Goal: Transaction & Acquisition: Obtain resource

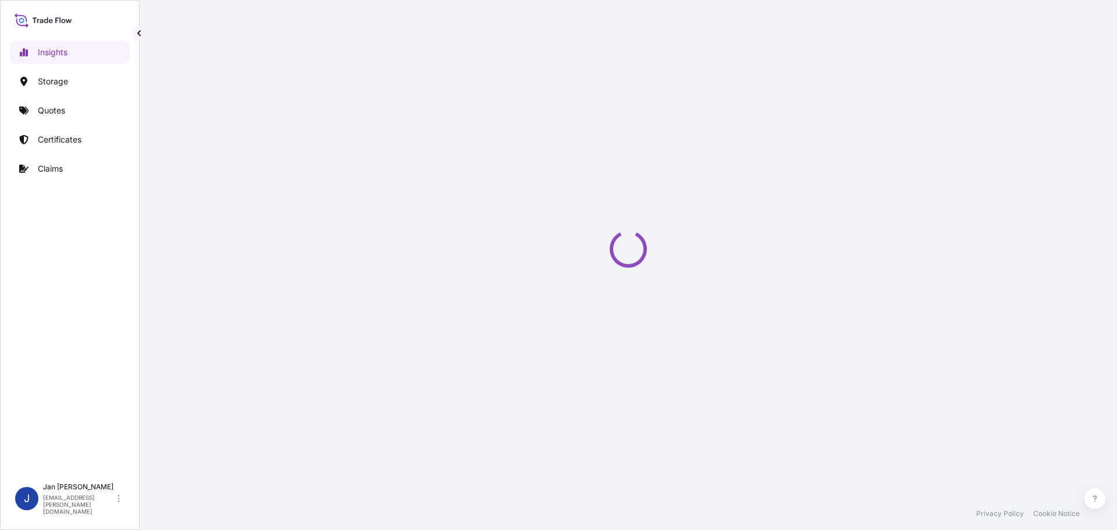
select select "2025"
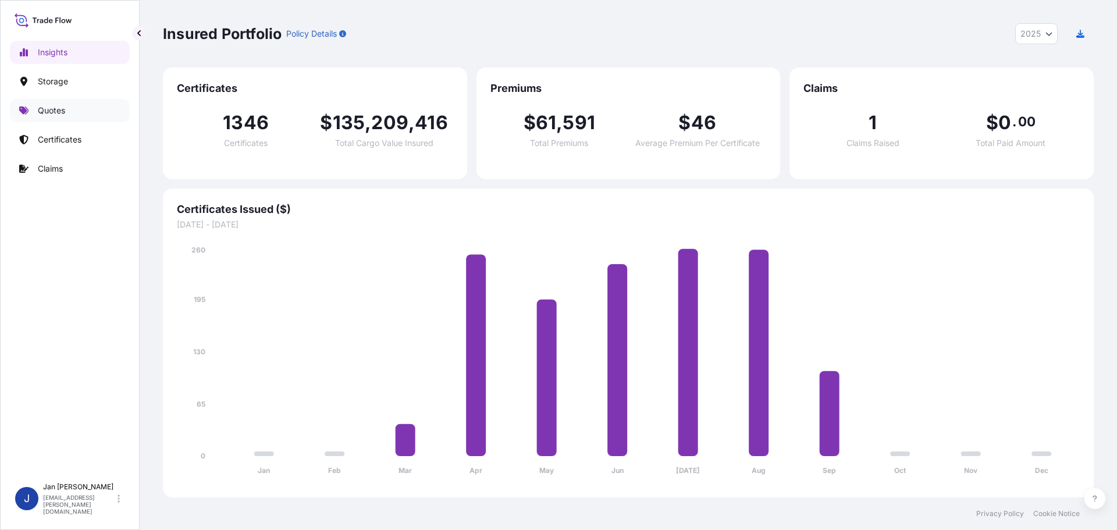
click at [70, 107] on link "Quotes" at bounding box center [70, 110] width 120 height 23
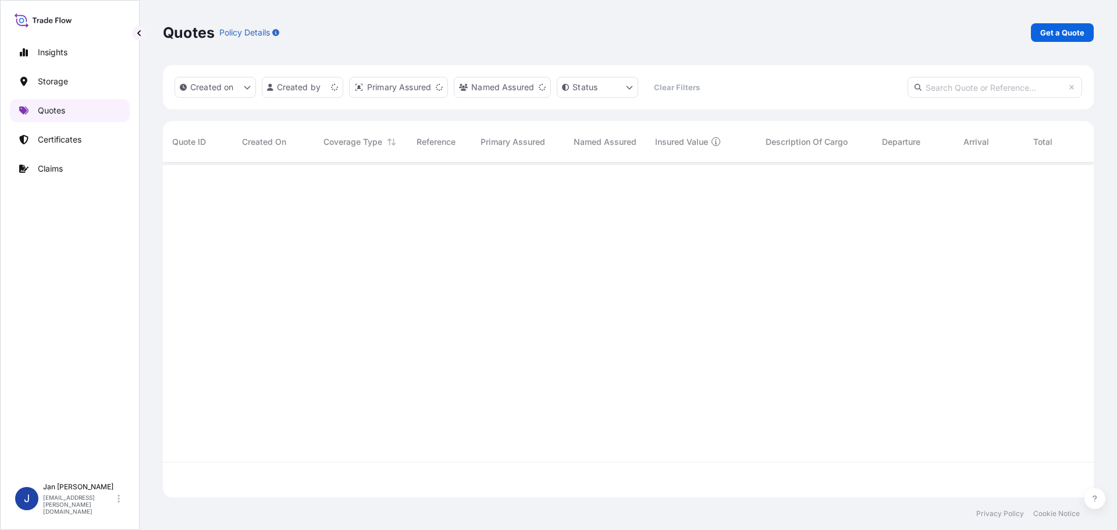
scroll to position [332, 922]
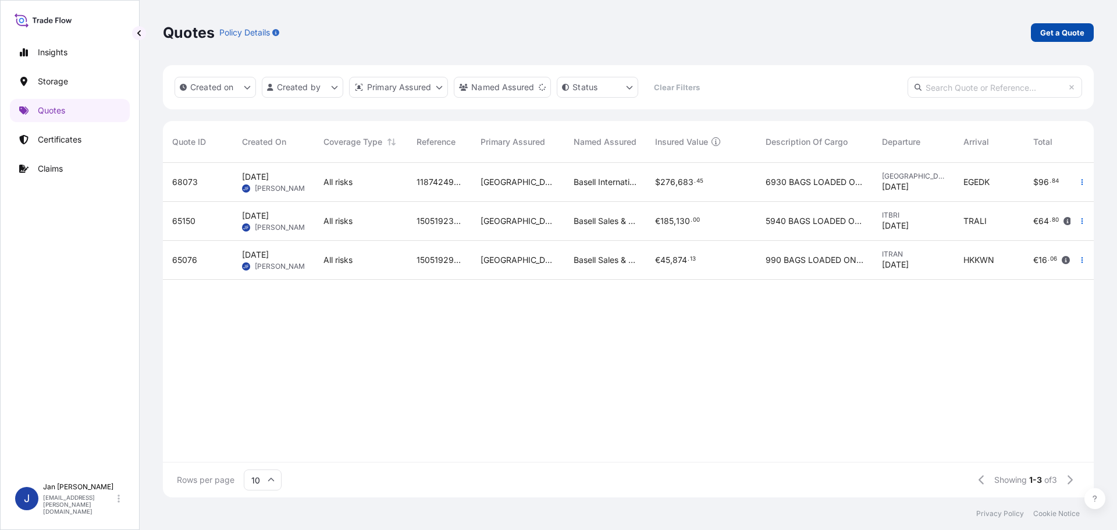
click at [1075, 26] on link "Get a Quote" at bounding box center [1062, 32] width 63 height 19
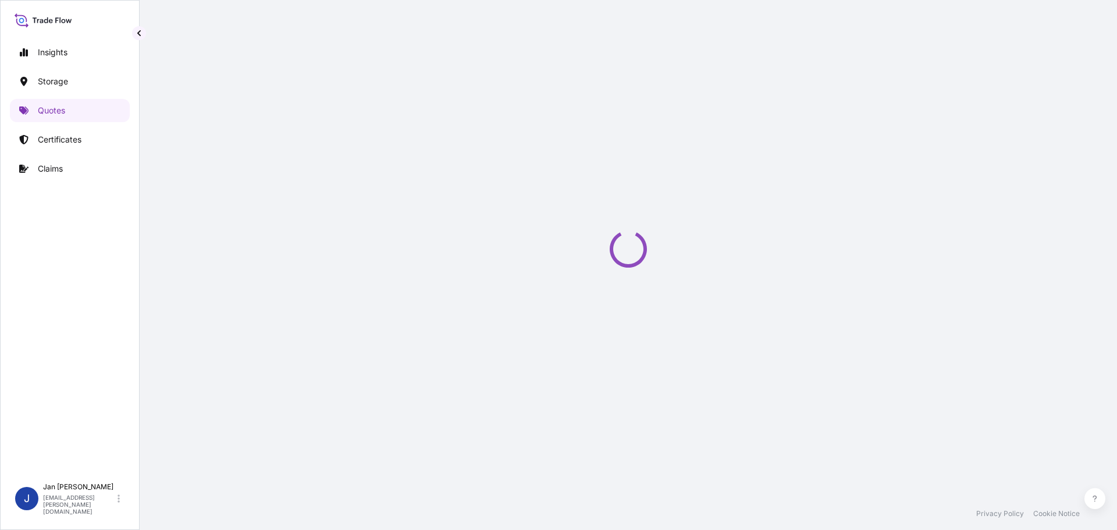
select select "Water"
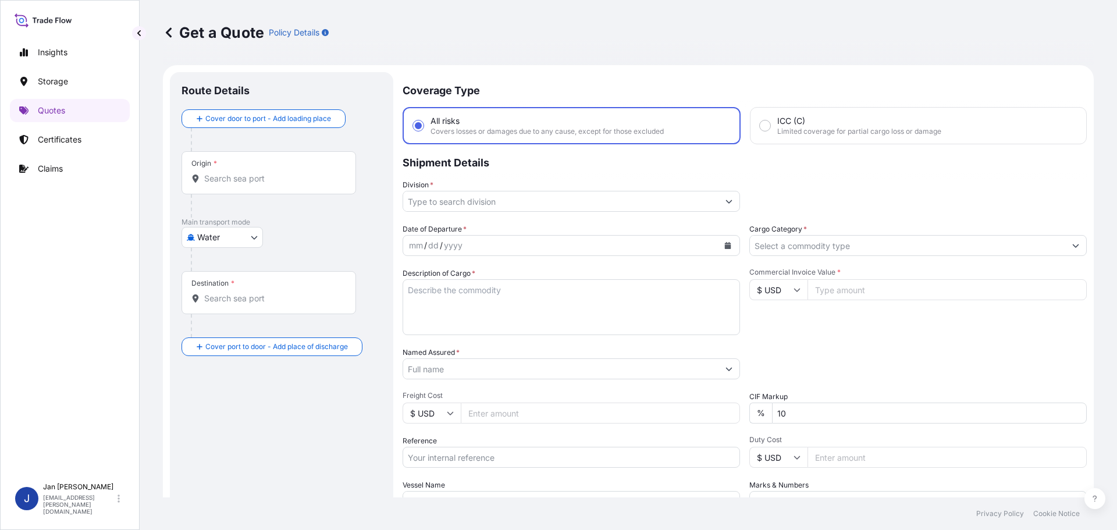
scroll to position [19, 0]
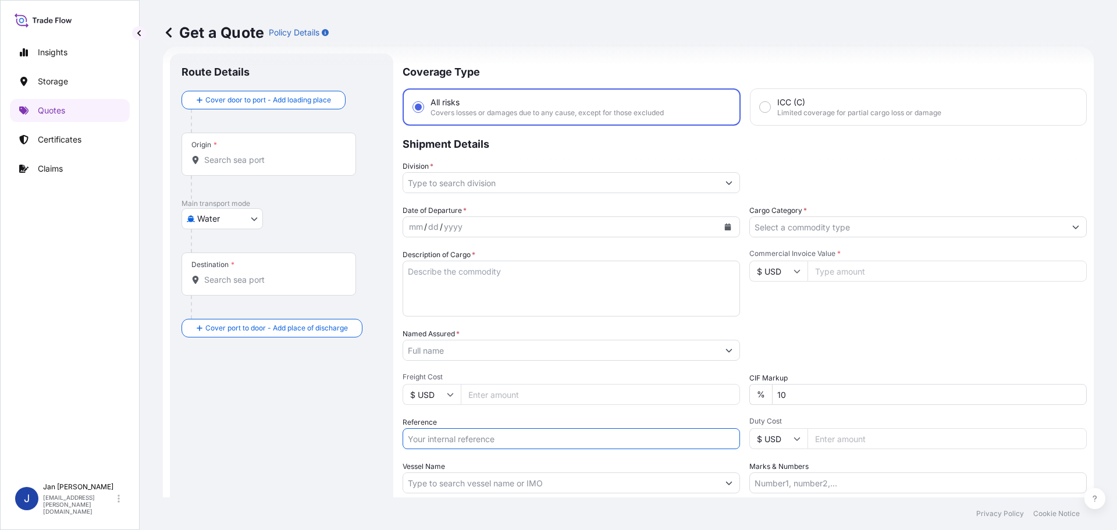
click at [474, 430] on input "Reference" at bounding box center [571, 438] width 337 height 21
paste input "1187431649"
type input "1187431649 /"
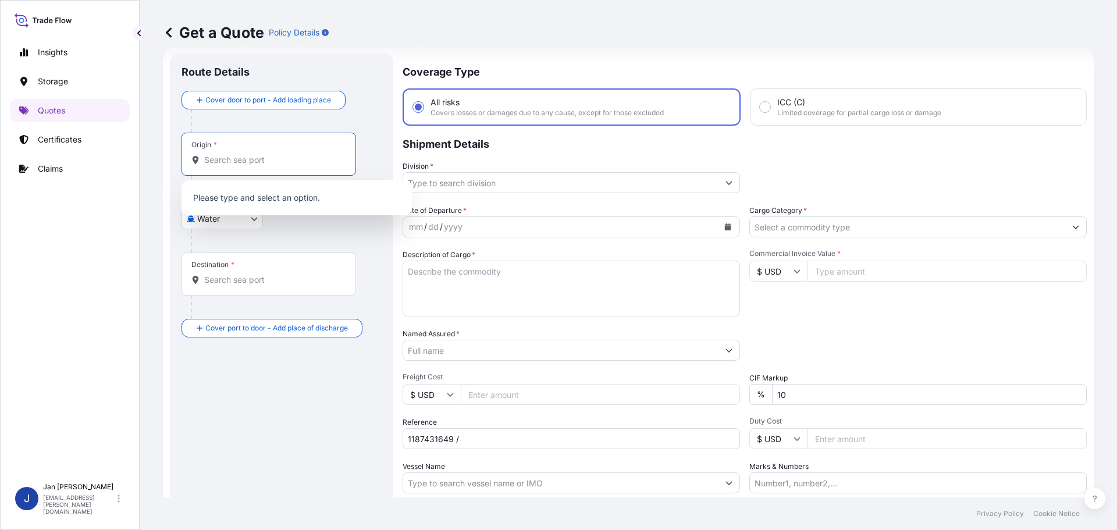
click at [321, 164] on input "Origin *" at bounding box center [272, 160] width 137 height 12
paste input "FOS SUR MER"
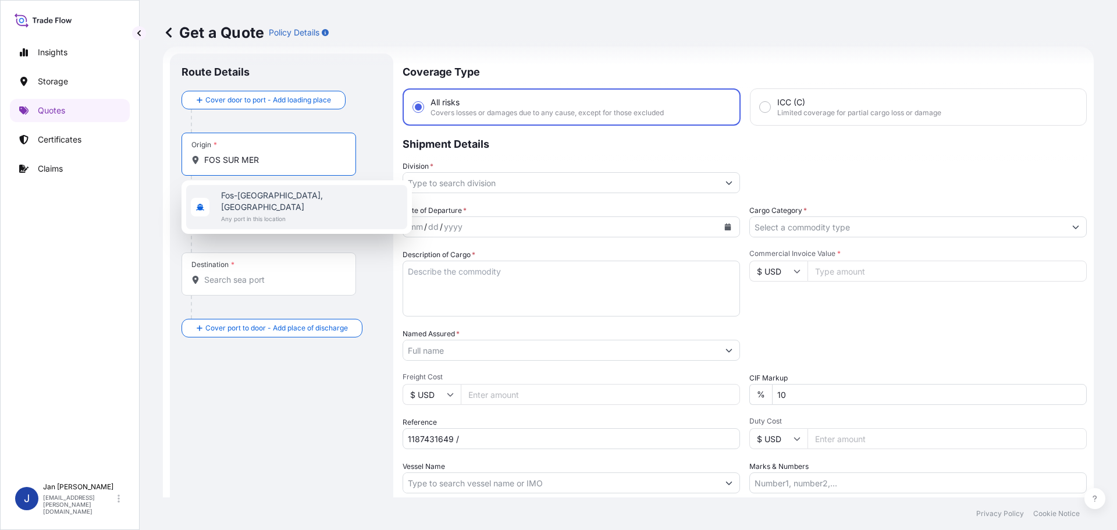
click at [259, 213] on span "Any port in this location" at bounding box center [311, 219] width 181 height 12
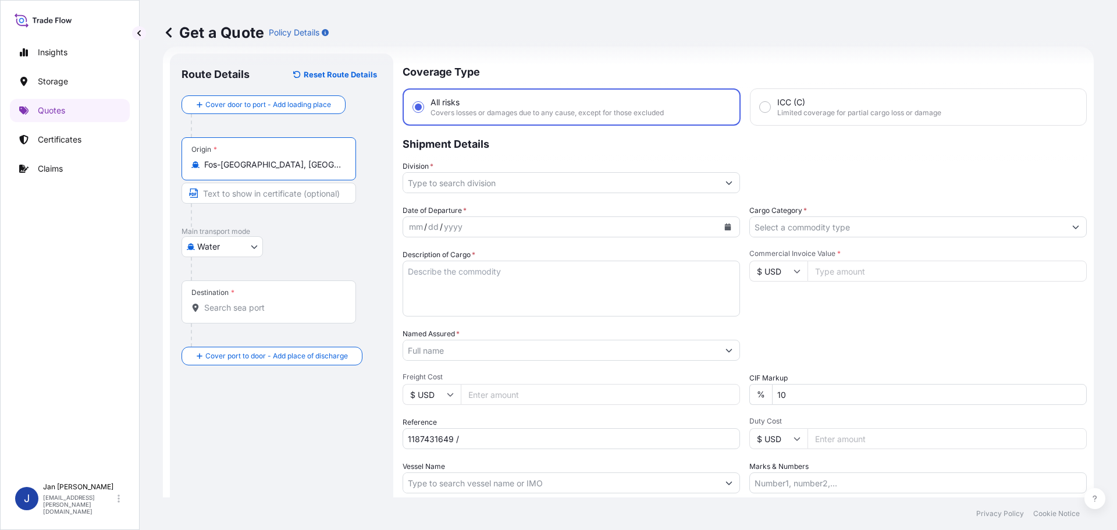
type input "Fos-sur-Mer, France"
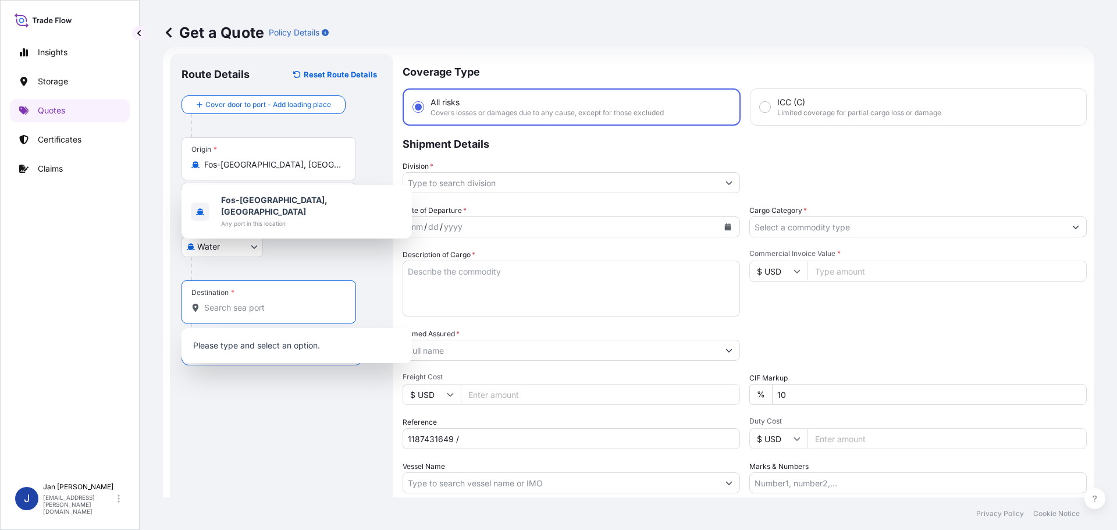
click at [225, 304] on input "Destination *" at bounding box center [272, 308] width 137 height 12
paste input "AMBARLI"
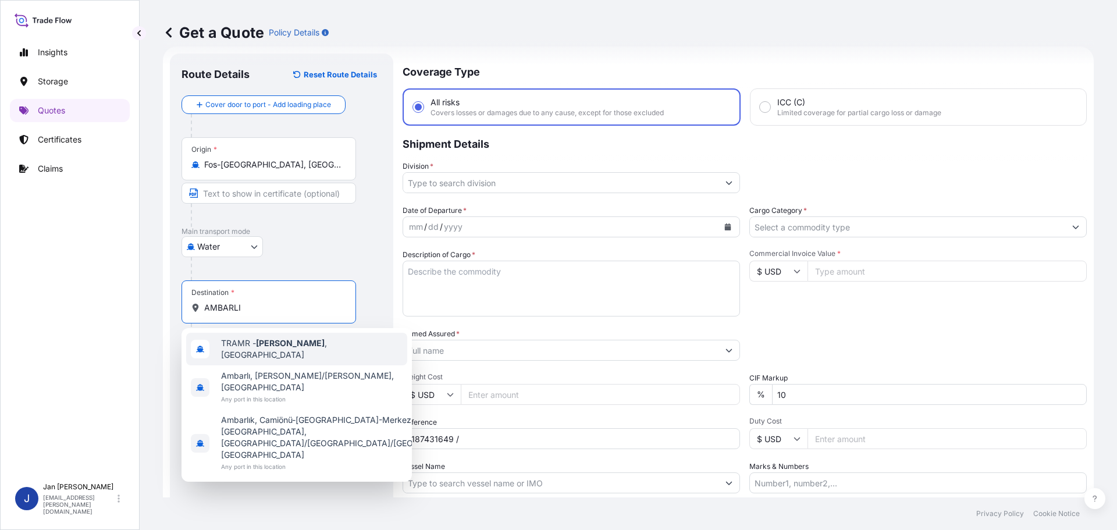
click at [240, 340] on div "TRAMR - Ambarli , Turkey" at bounding box center [296, 349] width 221 height 33
type input "TRAMR - Ambarli, Turkey"
click at [288, 234] on p "Main transport mode" at bounding box center [281, 231] width 200 height 9
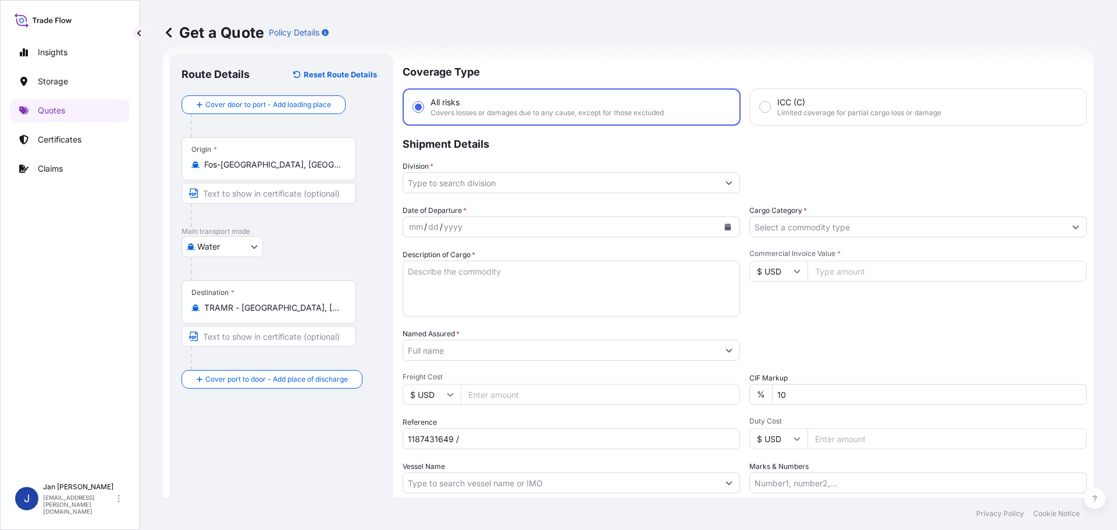
click at [445, 179] on input "Division *" at bounding box center [560, 182] width 315 height 21
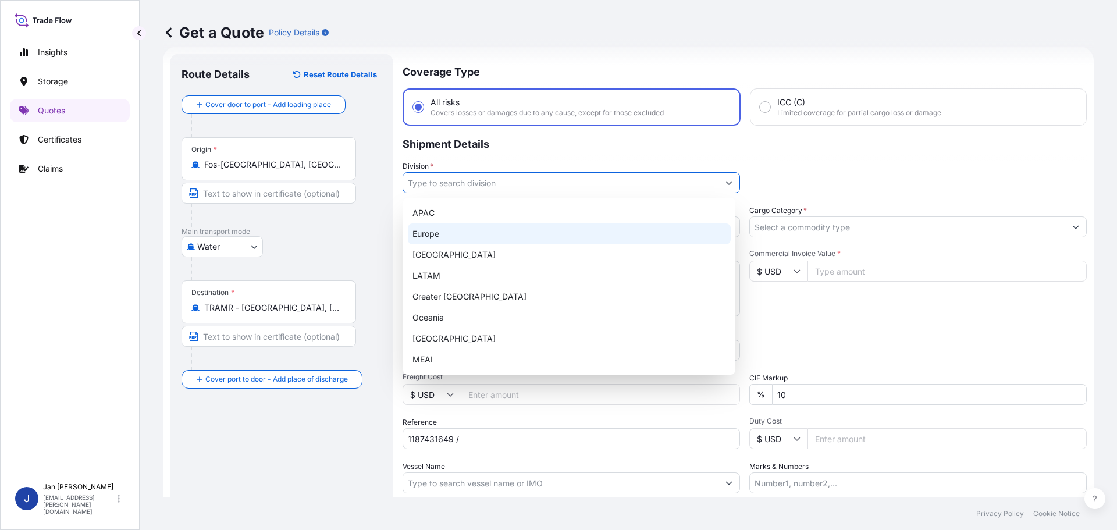
click at [451, 232] on div "Europe" at bounding box center [569, 233] width 323 height 21
type input "Europe"
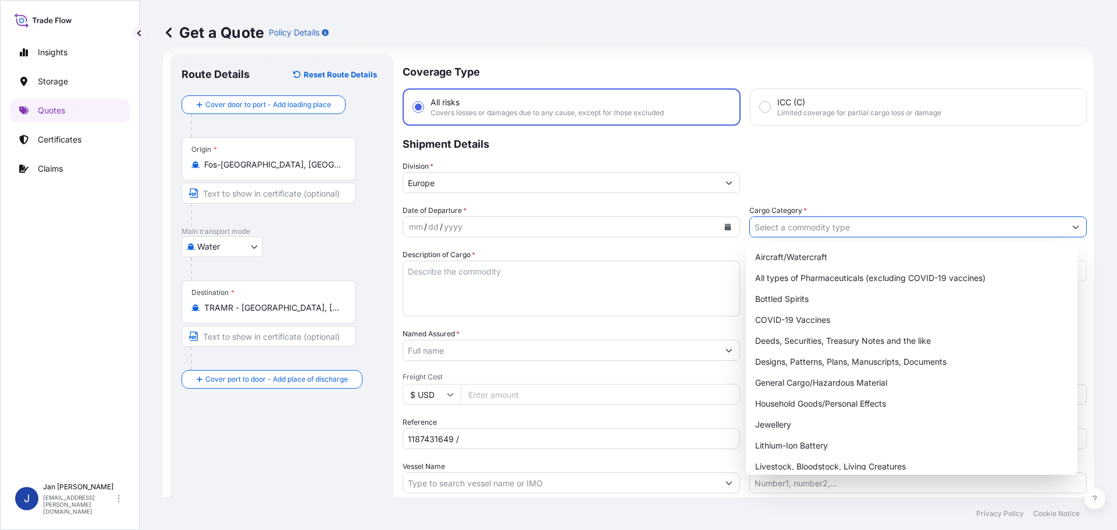
click at [820, 225] on input "Cargo Category *" at bounding box center [907, 226] width 315 height 21
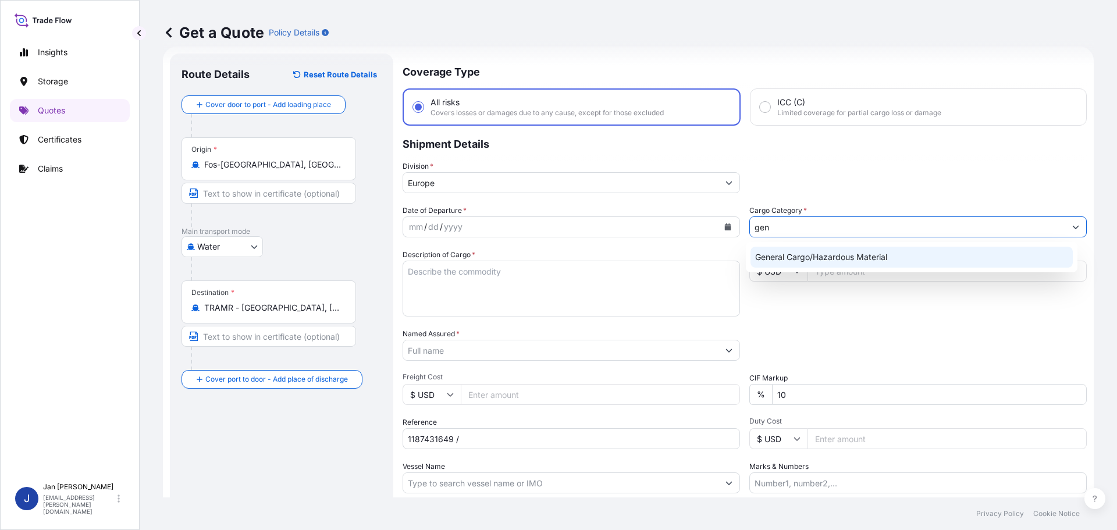
click at [829, 255] on div "General Cargo/Hazardous Material" at bounding box center [911, 257] width 323 height 21
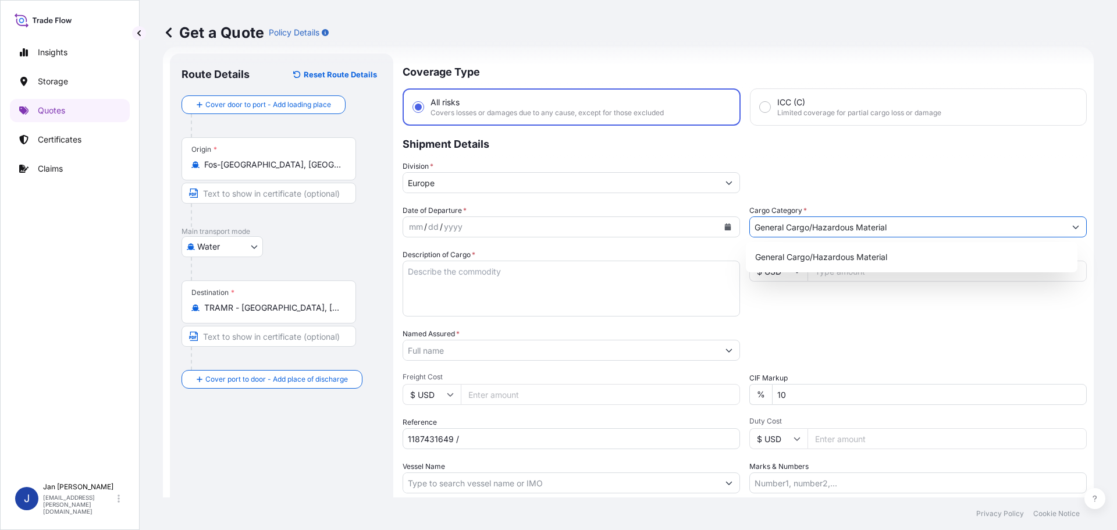
type input "General Cargo/Hazardous Material"
click at [835, 162] on div "Division * Europe" at bounding box center [745, 177] width 684 height 33
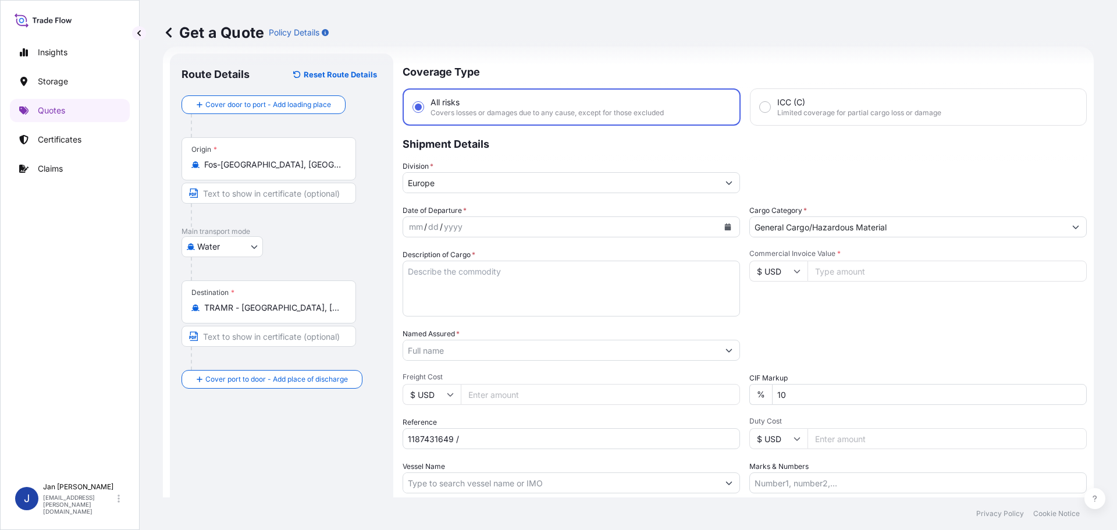
click at [462, 346] on input "Named Assured *" at bounding box center [560, 350] width 315 height 21
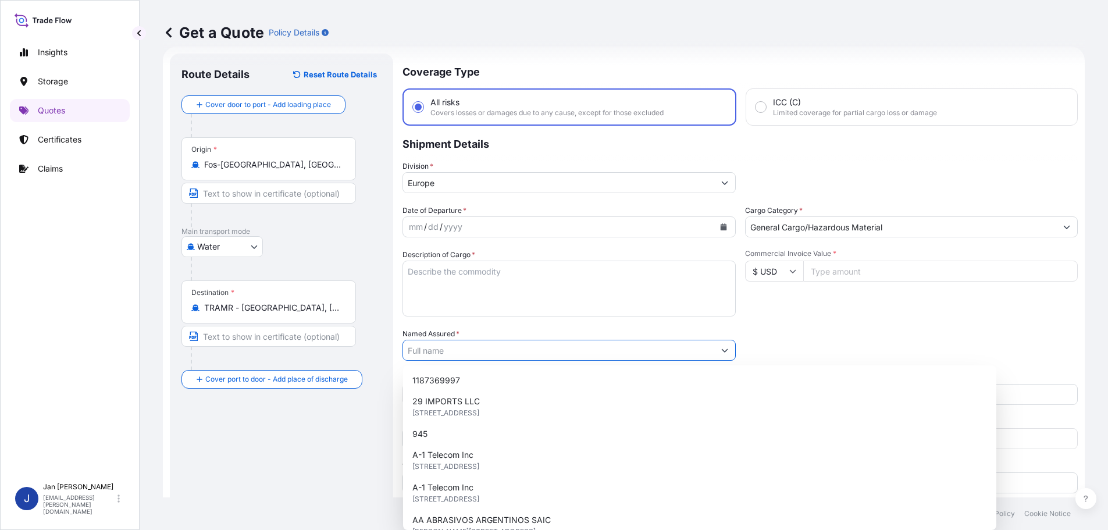
type input "v"
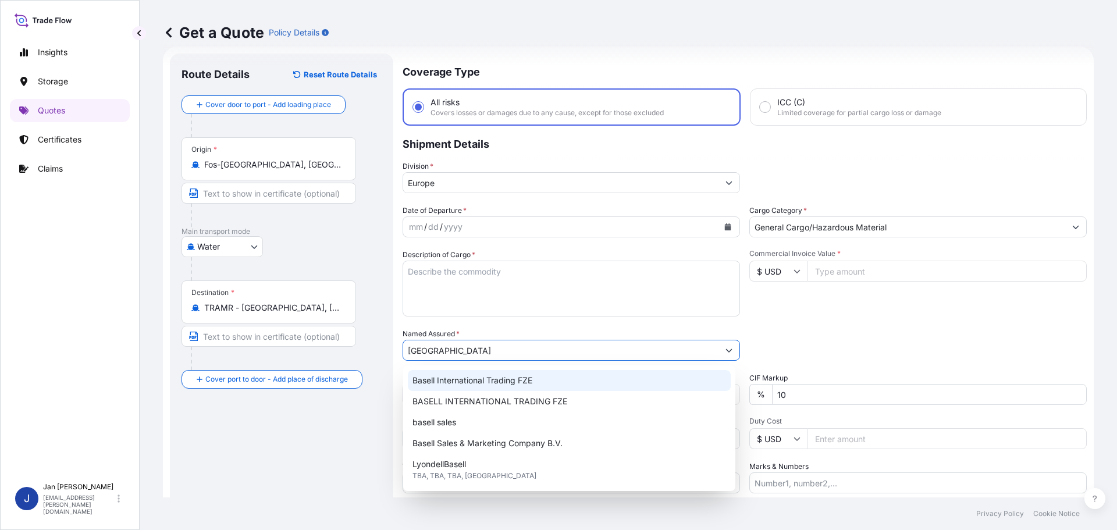
click at [455, 381] on span "Basell International Trading FZE" at bounding box center [472, 381] width 120 height 12
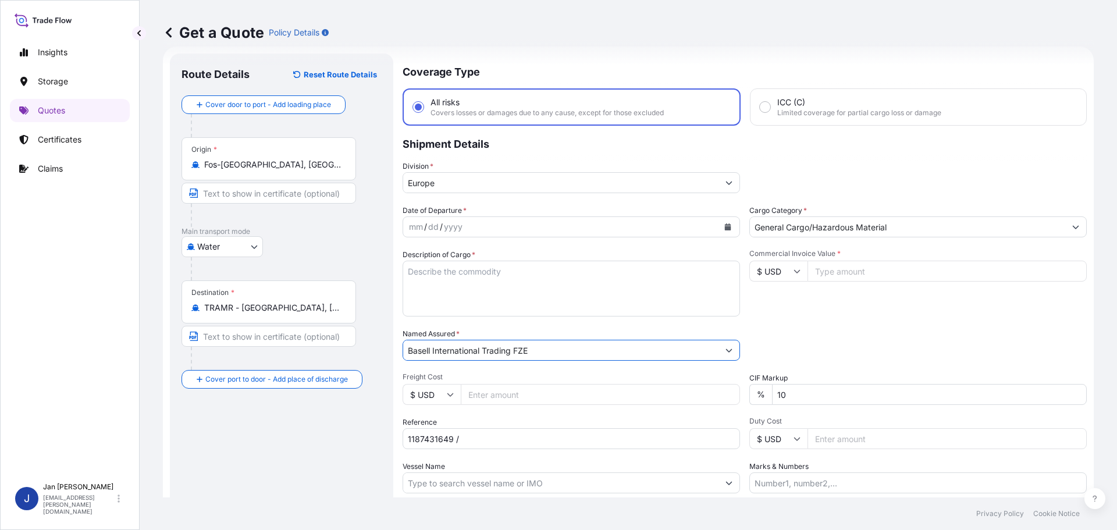
type input "Basell International Trading FZE"
click at [814, 311] on div "Commercial Invoice Value * $ USD" at bounding box center [917, 282] width 337 height 67
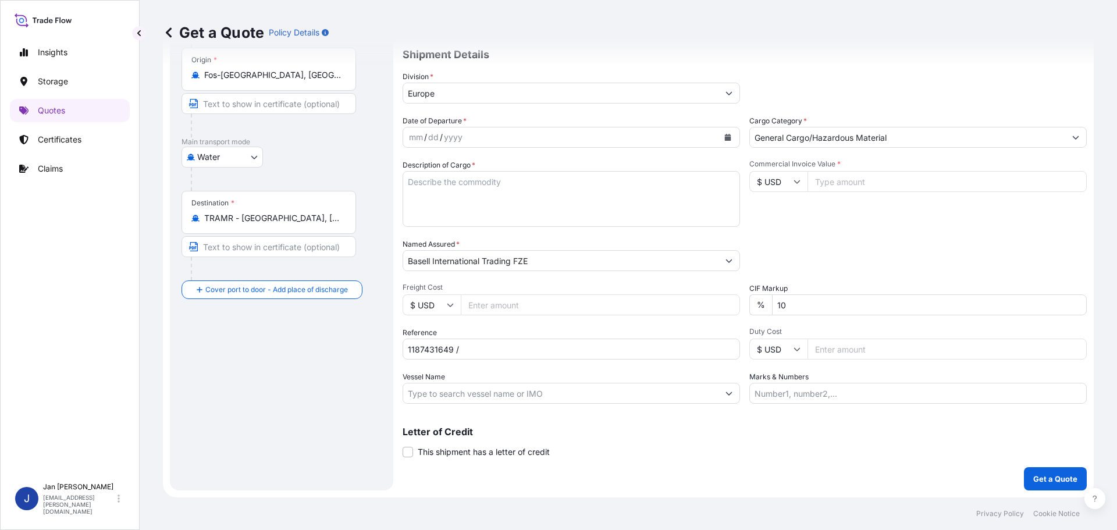
click at [553, 391] on div "Vessel Name" at bounding box center [571, 387] width 337 height 33
click at [553, 391] on input "Vessel Name" at bounding box center [560, 393] width 315 height 21
paste input "STANLEY A"
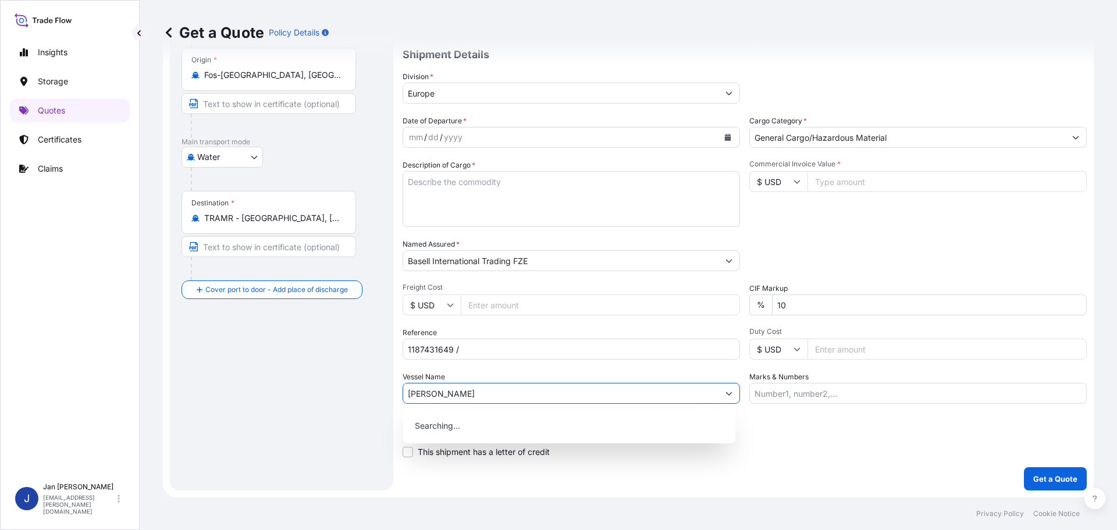
type input "STANLEY A"
click at [1016, 234] on div "Date of Departure * mm / dd / yyyy Cargo Category * General Cargo/Hazardous Mat…" at bounding box center [745, 259] width 684 height 289
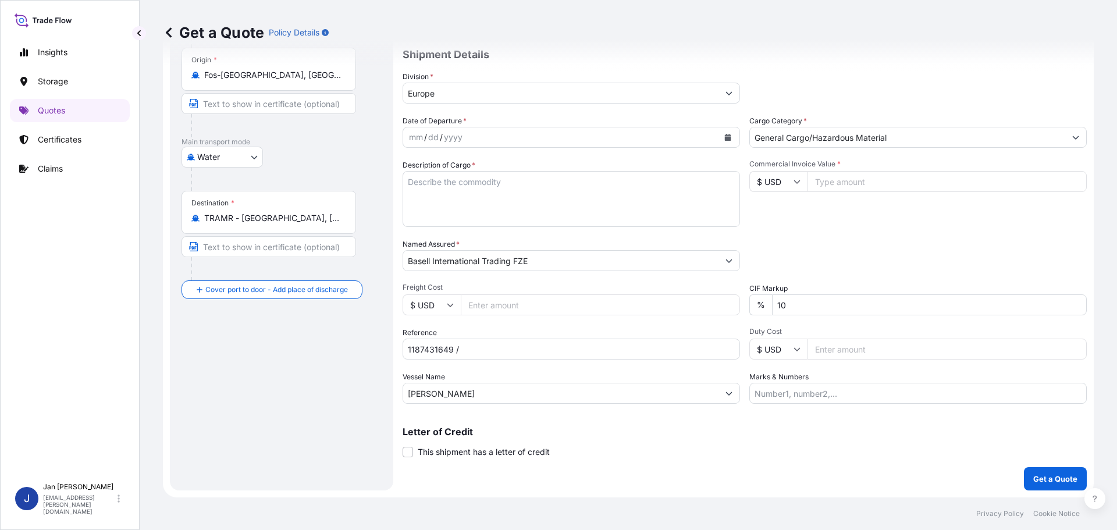
scroll to position [11, 0]
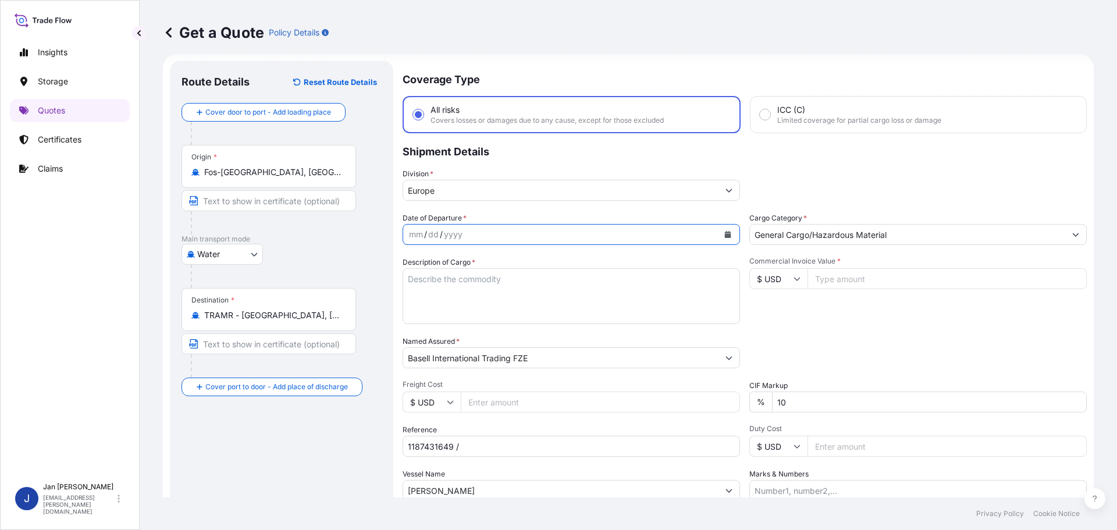
click at [724, 233] on icon "Calendar" at bounding box center [727, 234] width 7 height 7
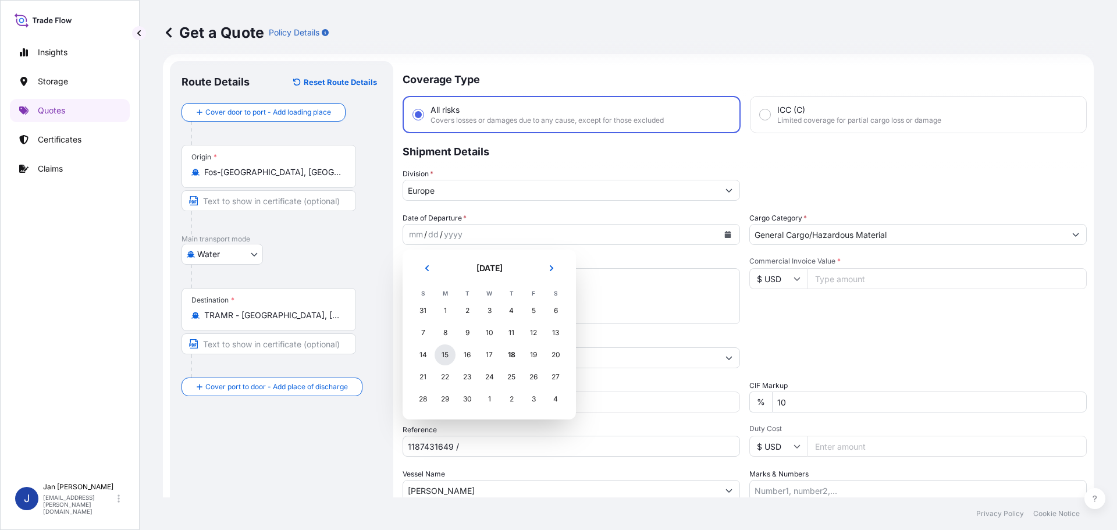
click at [441, 351] on div "15" at bounding box center [445, 354] width 21 height 21
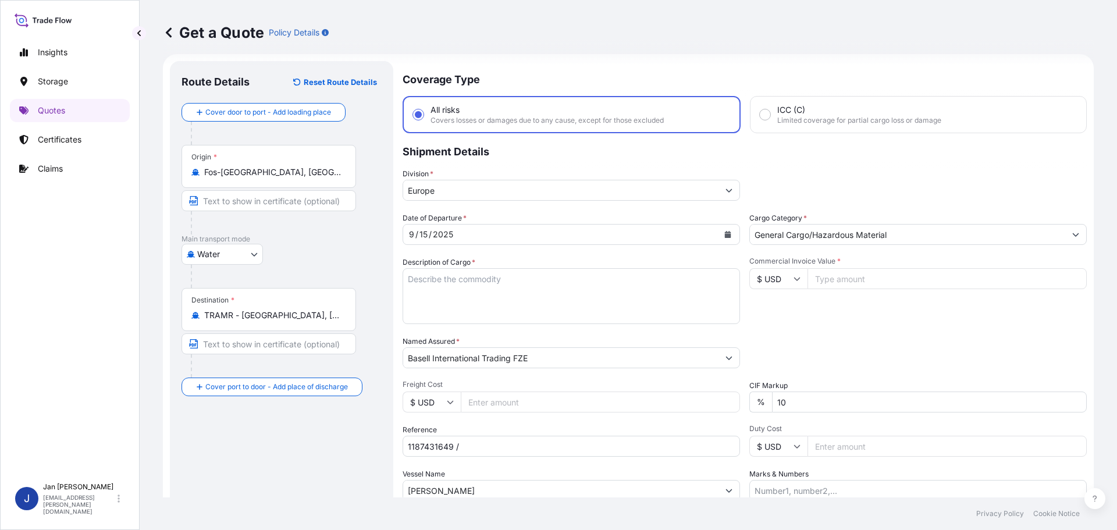
click at [909, 315] on div "Commercial Invoice Value * $ USD" at bounding box center [917, 290] width 337 height 67
click at [884, 282] on input "Commercial Invoice Value *" at bounding box center [946, 278] width 279 height 21
type input "43859.46"
click at [781, 281] on input "$ USD" at bounding box center [778, 278] width 58 height 21
click at [771, 306] on div "€ EUR" at bounding box center [774, 311] width 49 height 22
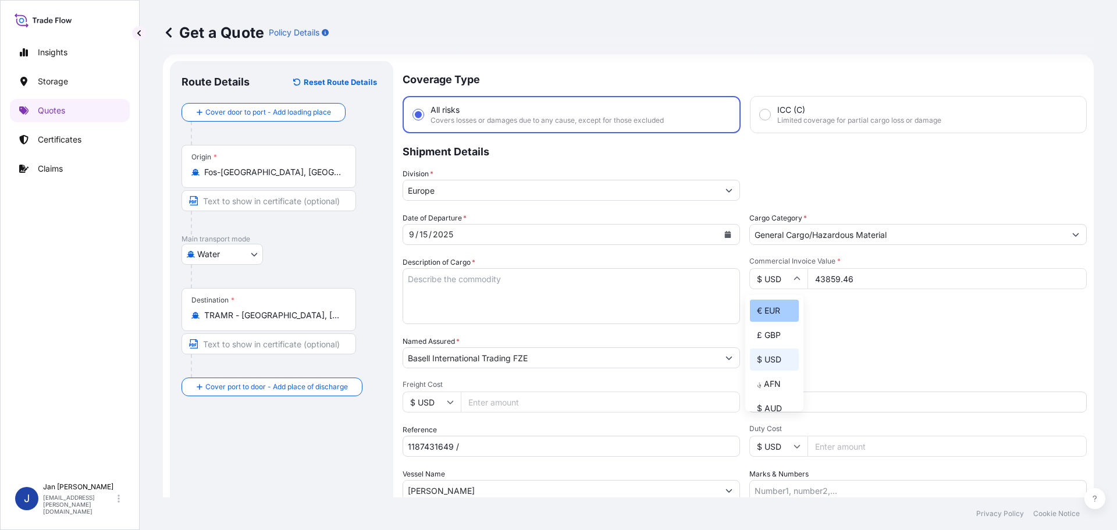
type input "€ EUR"
click at [796, 335] on div "Date of Departure * 9 / 15 / 2025 Cargo Category * General Cargo/Hazardous Mate…" at bounding box center [745, 356] width 684 height 289
click at [569, 305] on textarea "Description of Cargo *" at bounding box center [571, 296] width 337 height 56
paste textarea "POLYPROPYLENE 1980 BAGS LOADED ONTO 36 PALLETS LOADED INTO 2 40' HIGH CUBE CONT…"
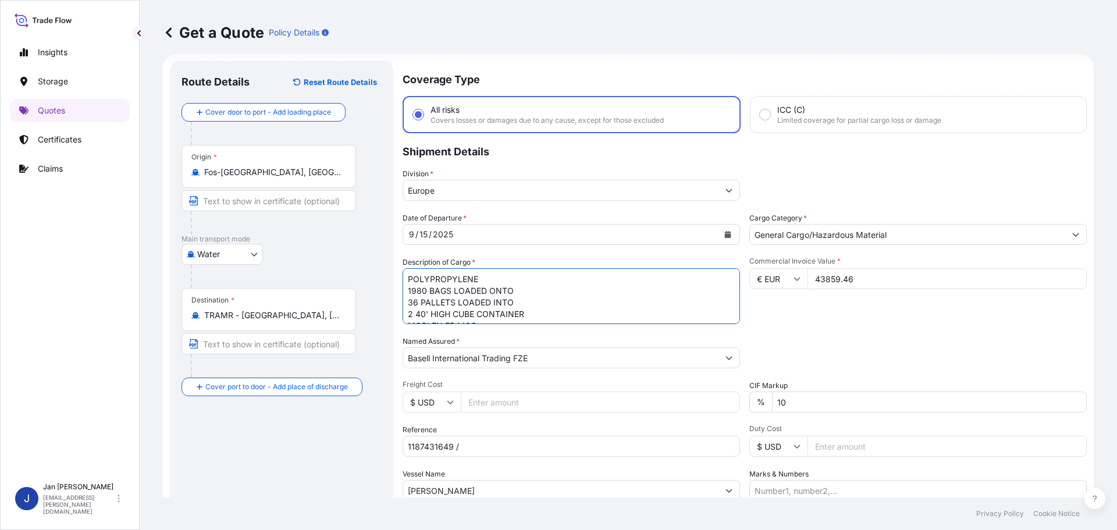
scroll to position [19, 0]
type textarea "POLYPROPYLENE 1980 BAGS LOADED ONTO 36 PALLETS LOADED INTO 2 40' HIGH CUBE CONT…"
click at [654, 447] on input "1187431649 /" at bounding box center [571, 446] width 337 height 21
paste input "5013221955 / 5013223934 / 304254757"
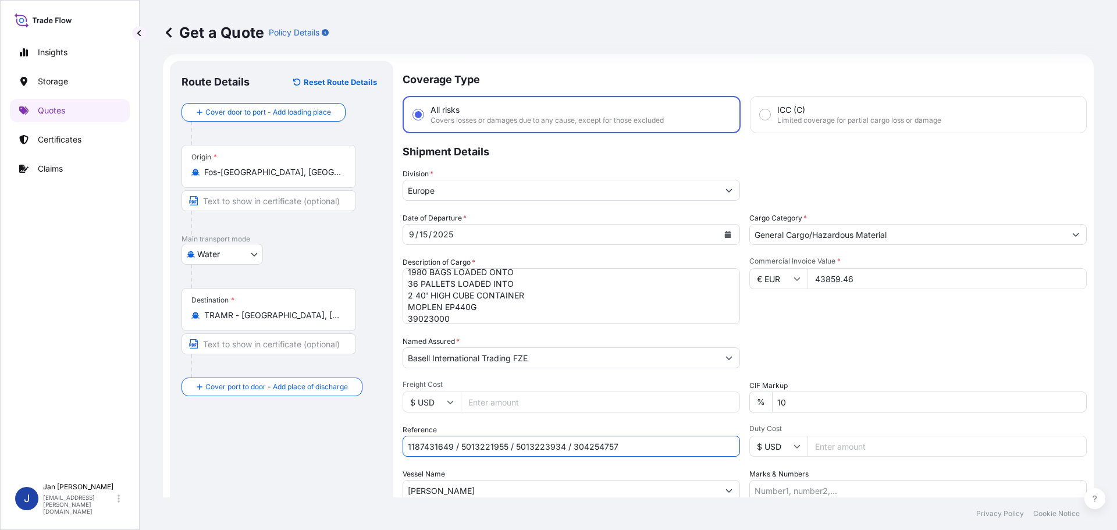
type input "1187431649 / 5013221955 / 5013223934 / 304254757"
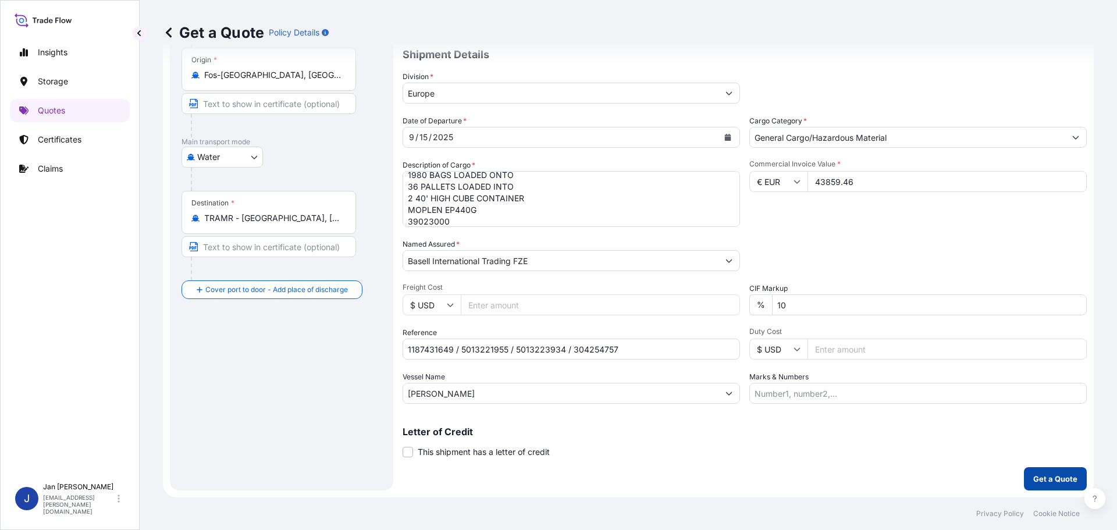
click at [1027, 485] on button "Get a Quote" at bounding box center [1055, 478] width 63 height 23
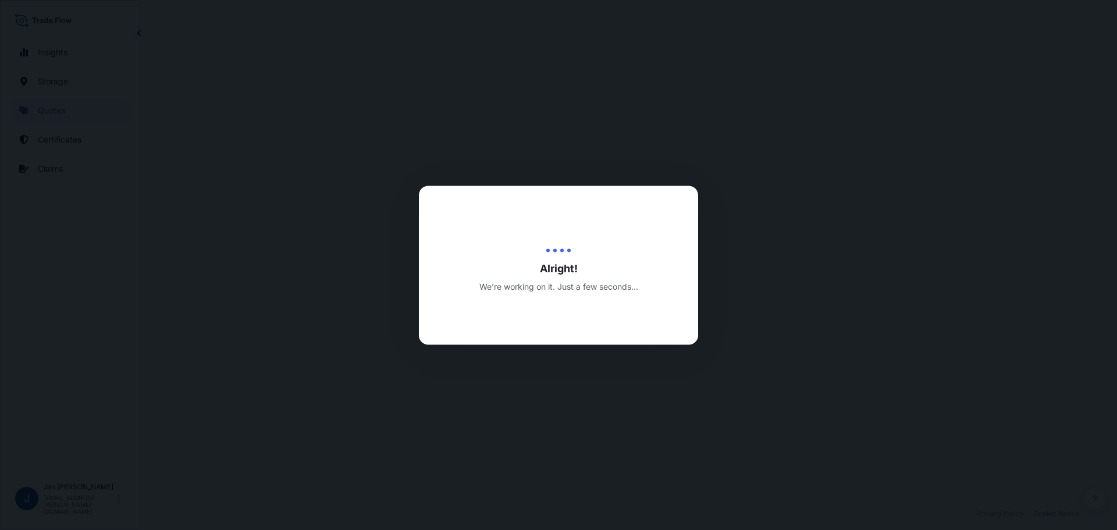
select select "Water"
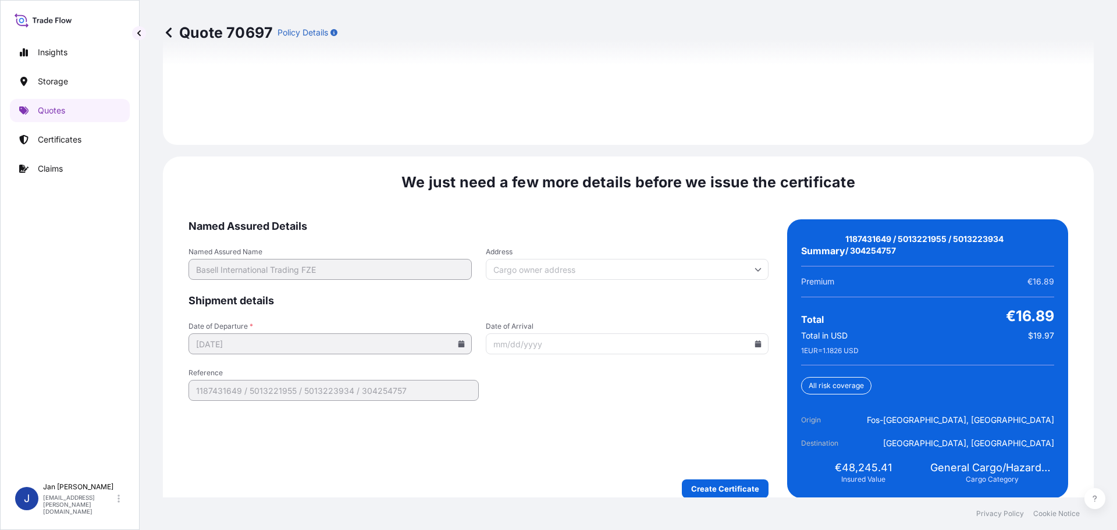
scroll to position [1712, 0]
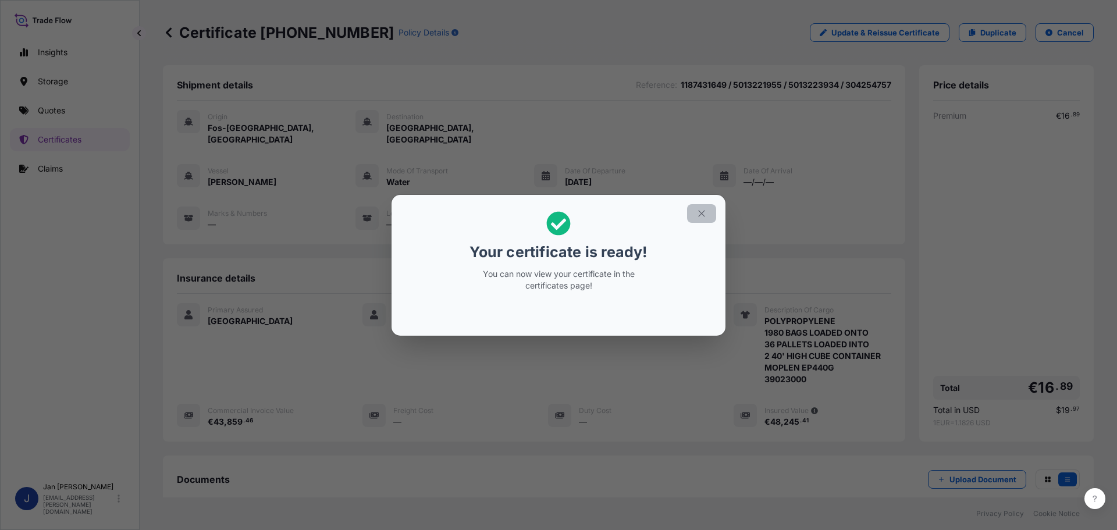
click at [694, 213] on button "button" at bounding box center [701, 213] width 29 height 19
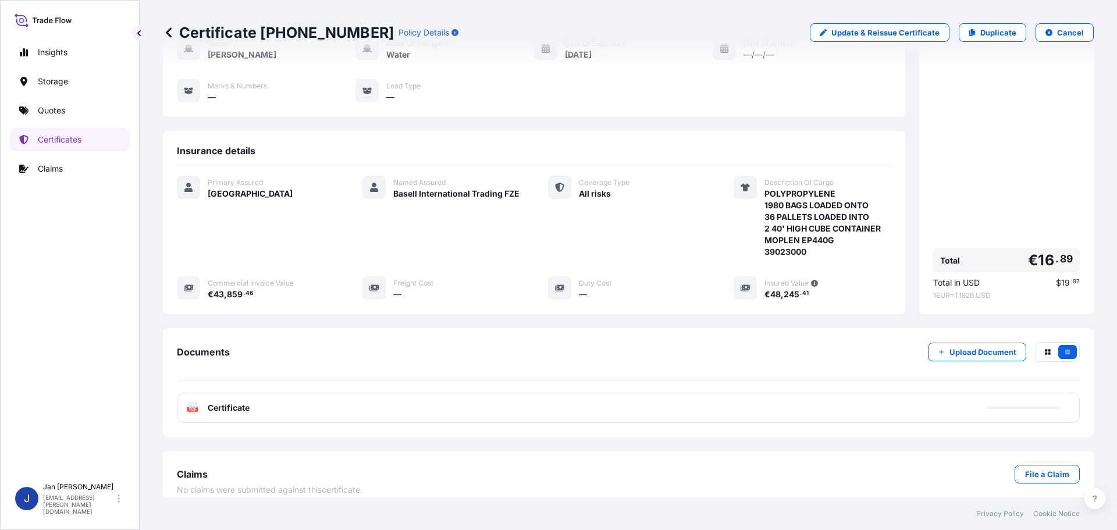
scroll to position [128, 0]
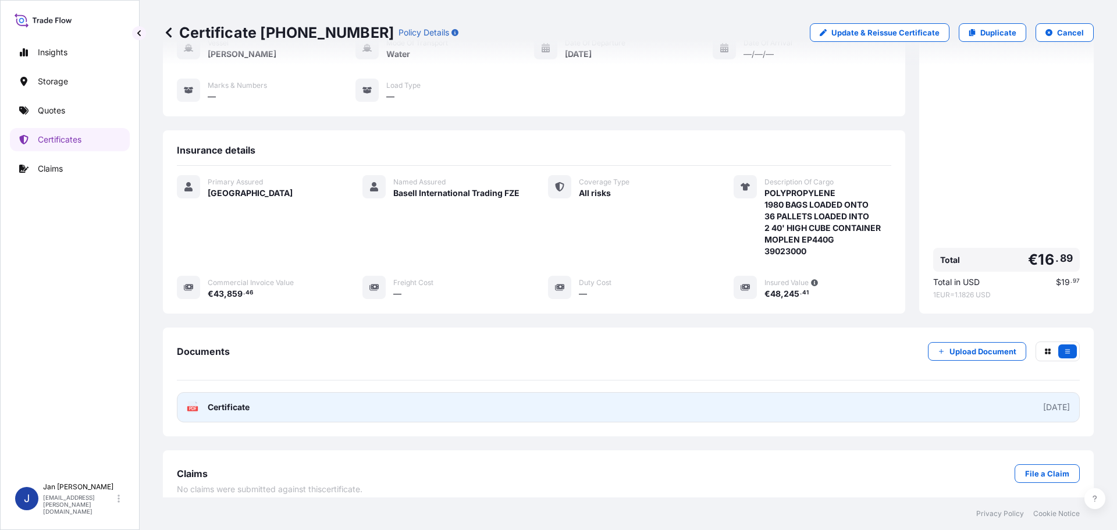
click at [258, 397] on link "PDF Certificate 2025-09-18" at bounding box center [628, 407] width 903 height 30
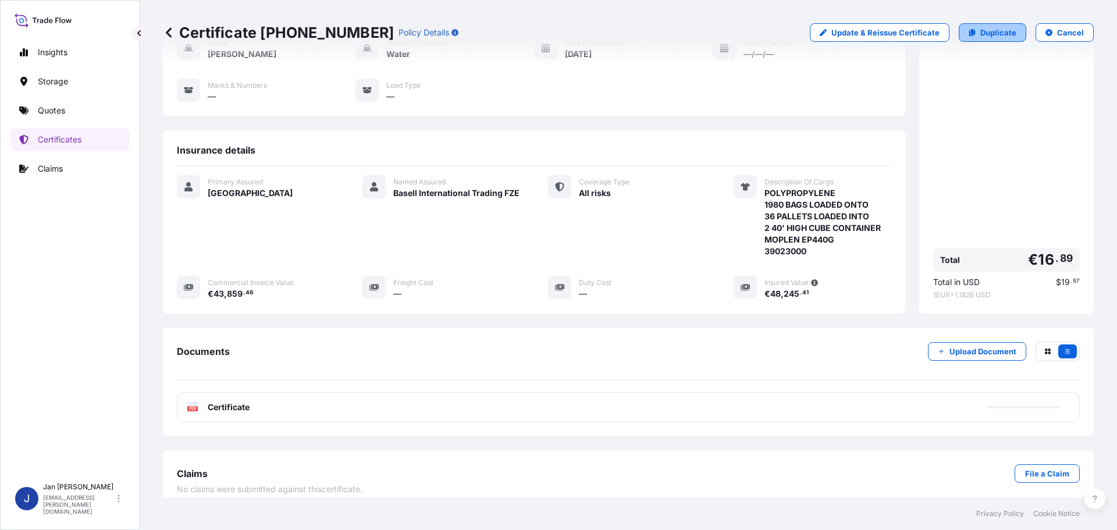
click at [980, 31] on p "Duplicate" at bounding box center [998, 33] width 36 height 12
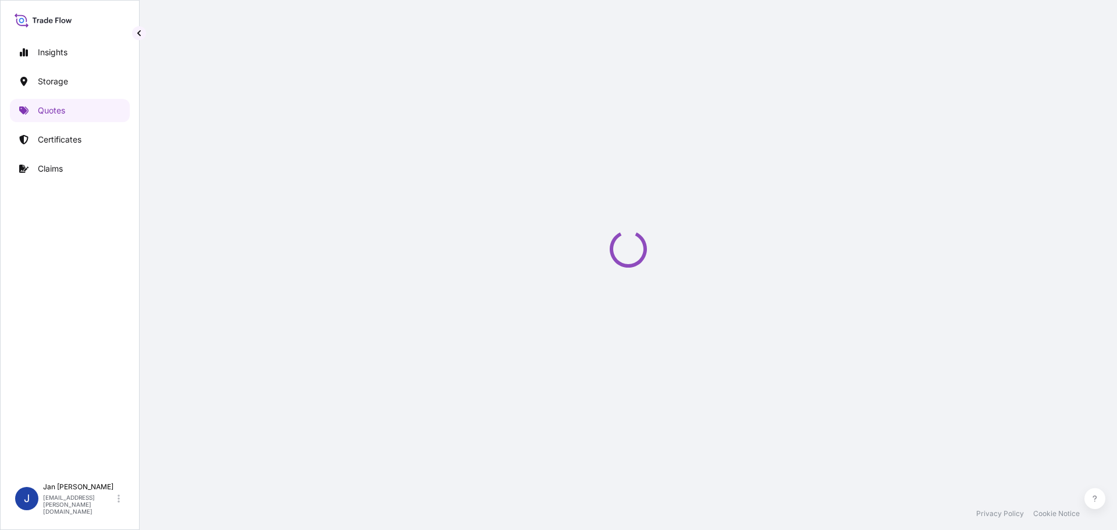
select select "Water"
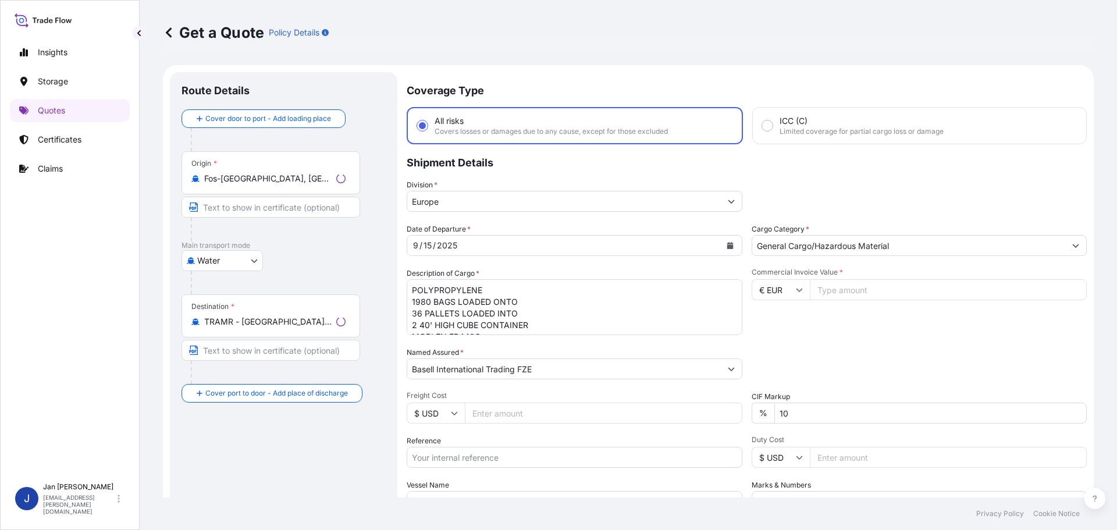
scroll to position [19, 0]
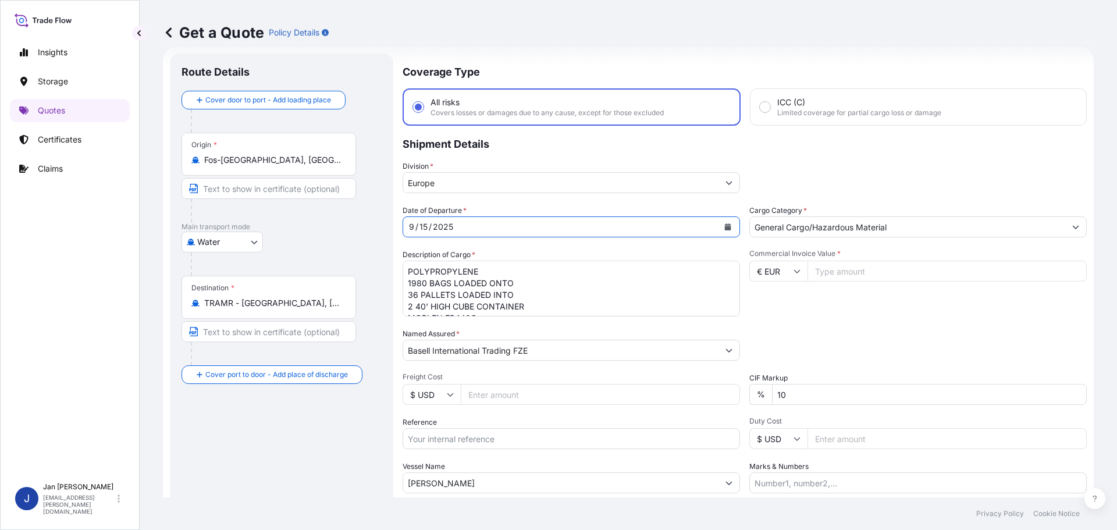
click at [557, 215] on div "Date of Departure * 9 / 15 / 2025" at bounding box center [571, 221] width 337 height 33
click at [535, 175] on input "Europe" at bounding box center [560, 182] width 315 height 21
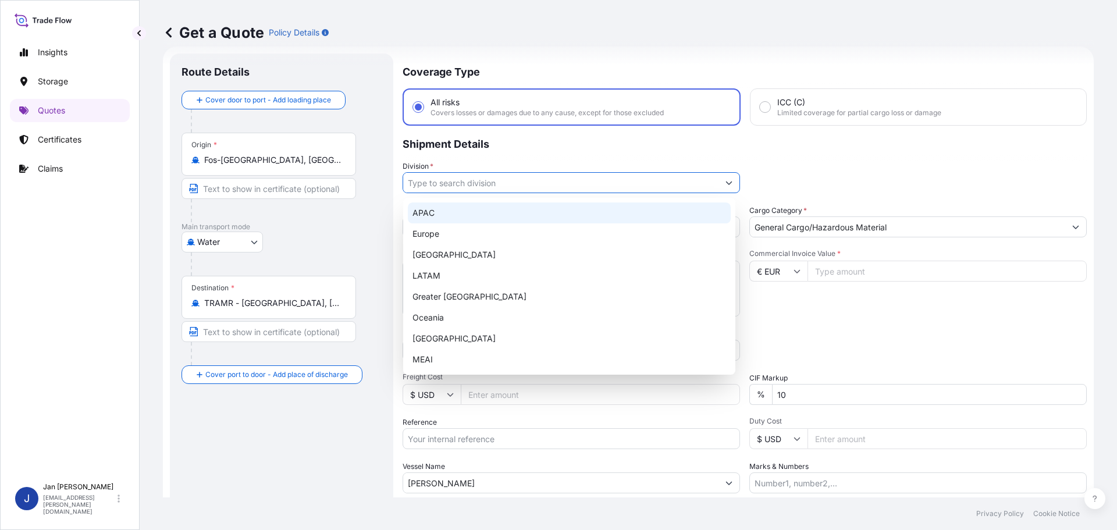
click at [789, 143] on p "Shipment Details" at bounding box center [745, 143] width 684 height 35
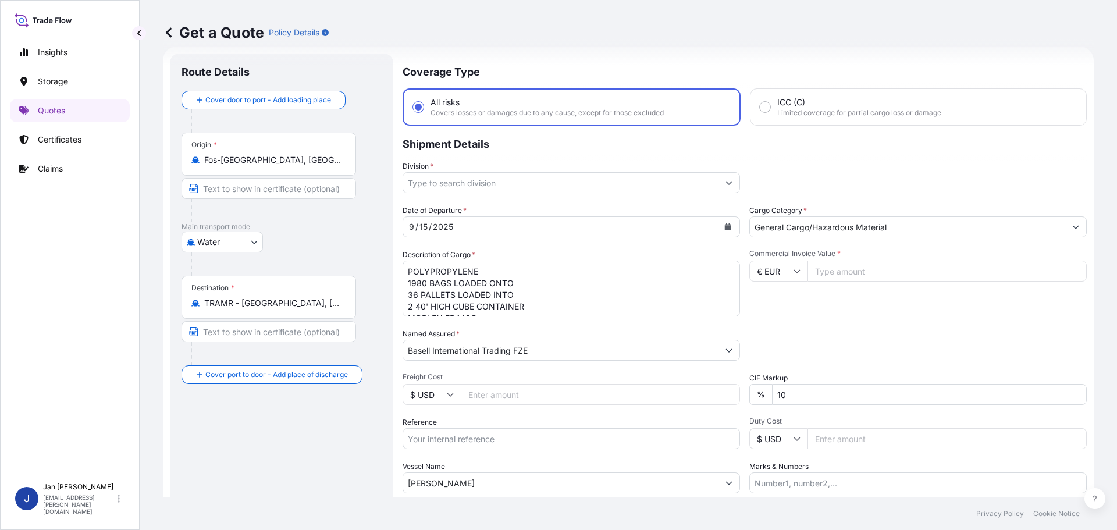
click at [470, 436] on input "Reference" at bounding box center [571, 438] width 337 height 21
paste input "1187436804"
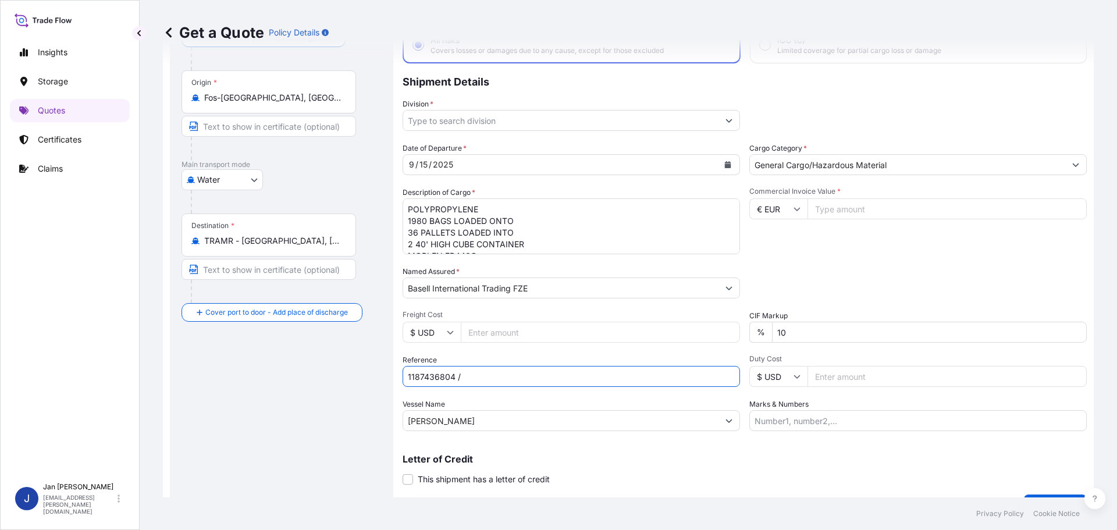
scroll to position [108, 0]
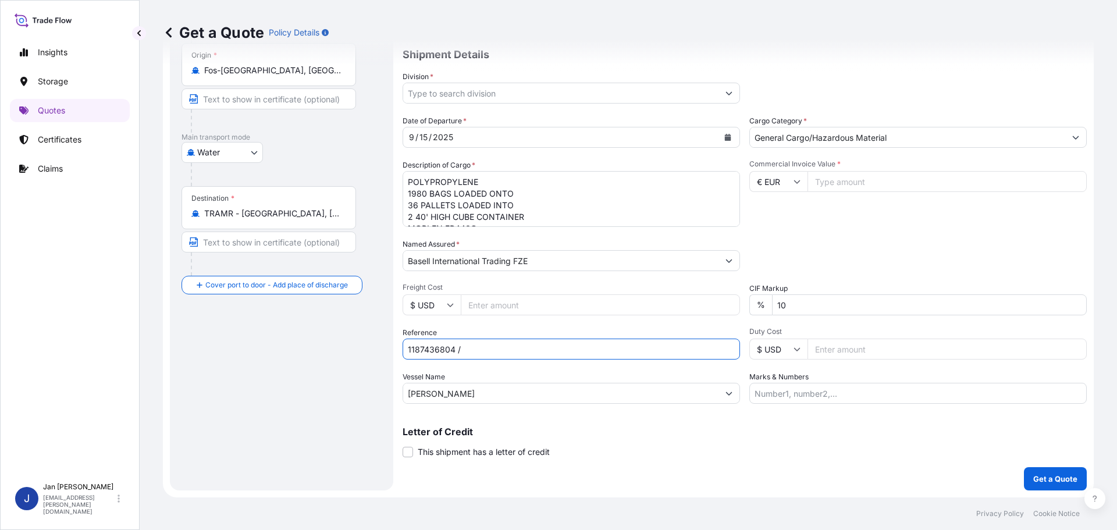
type input "1187436804 /"
click at [496, 391] on input "STANLEY A" at bounding box center [560, 393] width 315 height 21
paste input "CMA CGM UNITY"
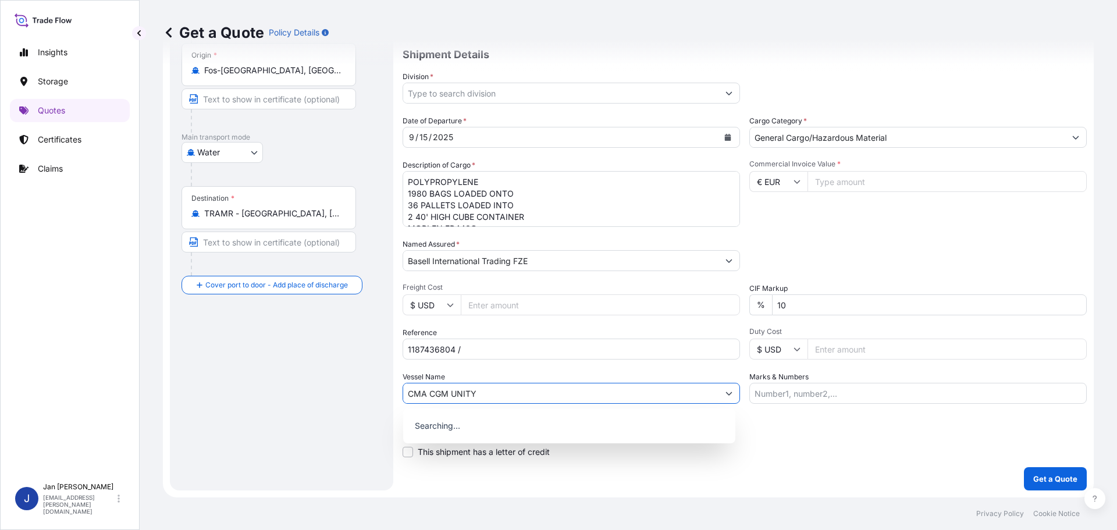
type input "CMA CGM UNITY"
click at [500, 379] on div "Vessel Name CMA CGM UNITY" at bounding box center [571, 387] width 337 height 33
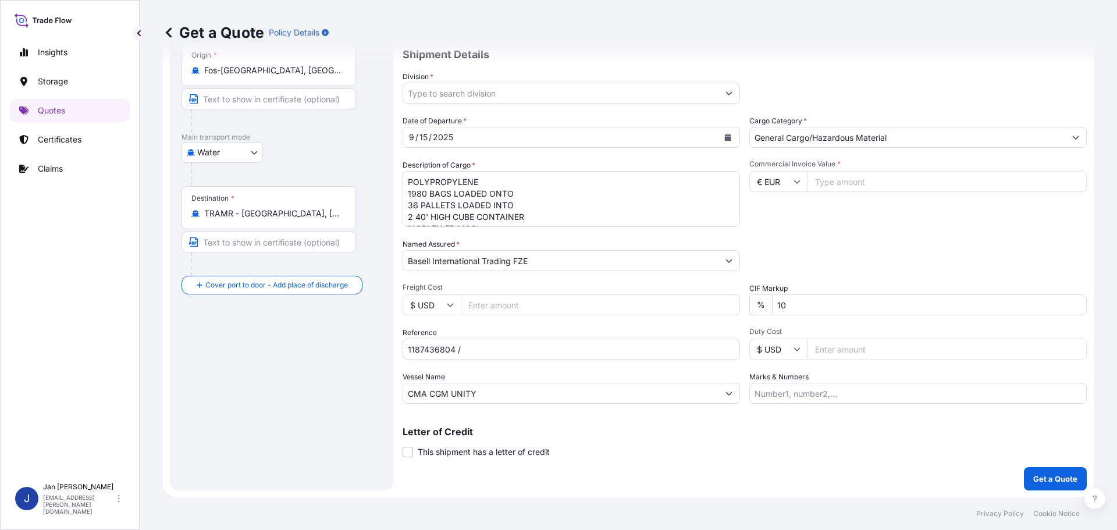
scroll to position [11, 0]
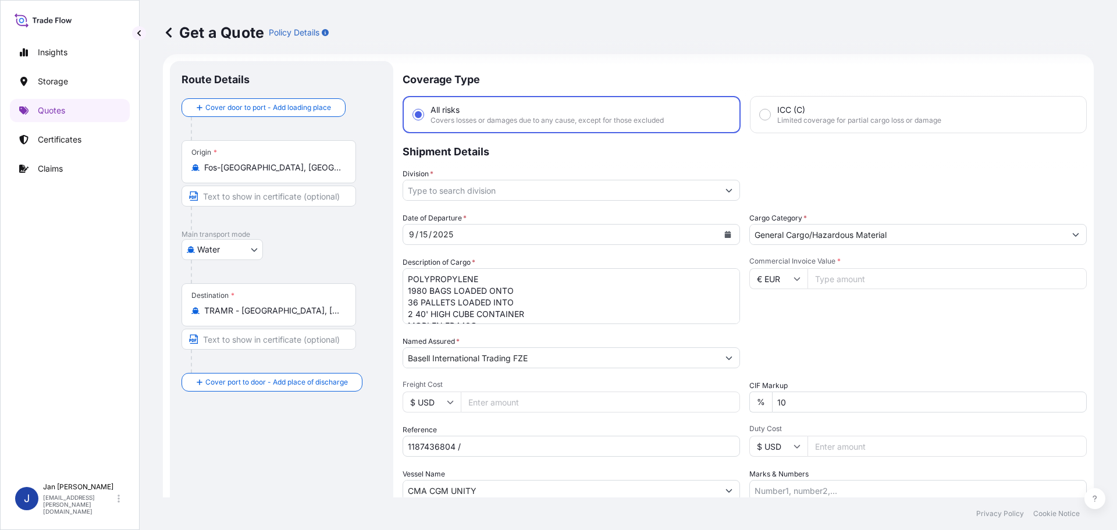
click at [506, 273] on textarea "POLYPROPYLENE 1980 BAGS LOADED ONTO 36 PALLETS LOADED INTO 2 40' HIGH CUBE CONT…" at bounding box center [571, 296] width 337 height 56
click at [777, 309] on div "Commercial Invoice Value * € EUR" at bounding box center [917, 290] width 337 height 67
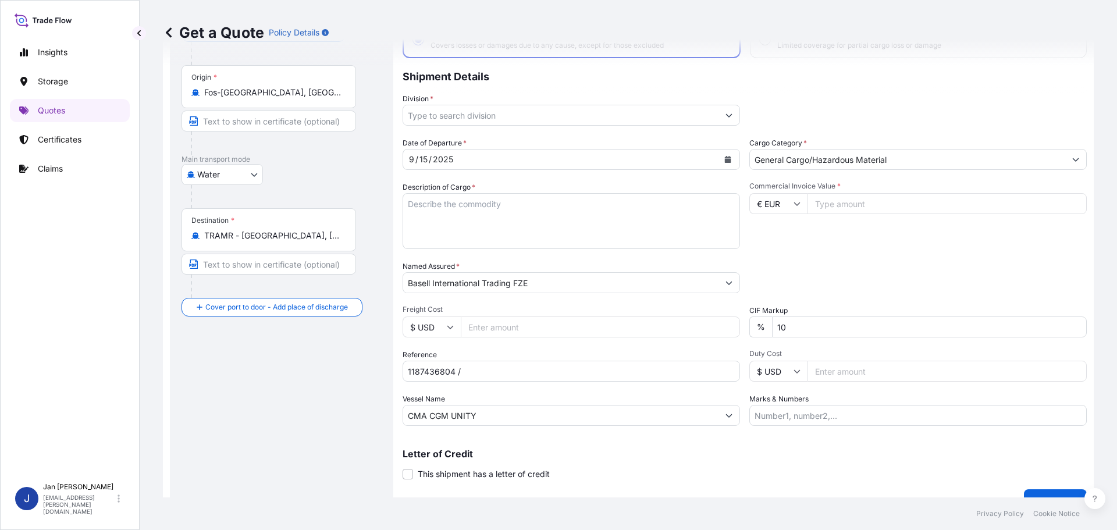
scroll to position [108, 0]
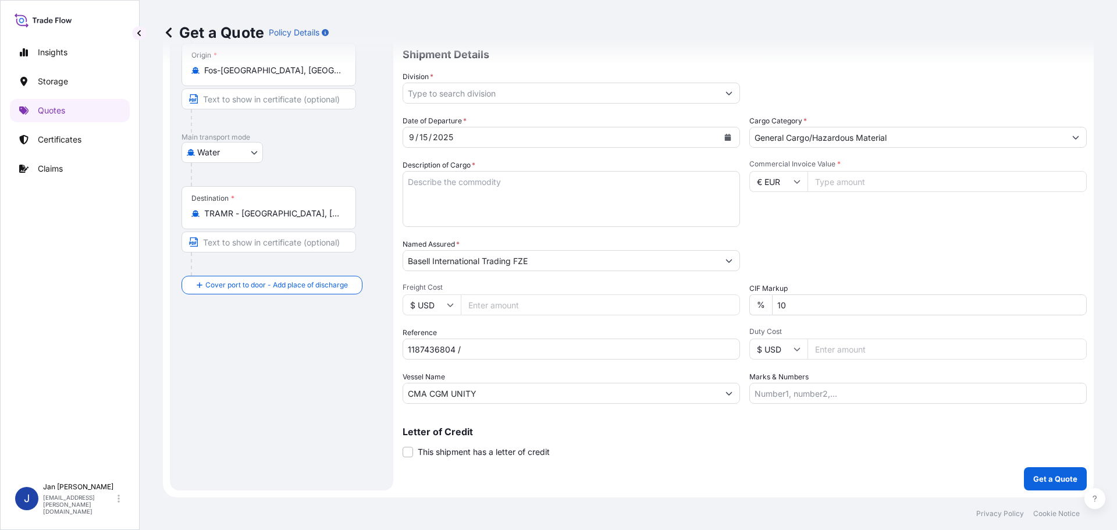
click at [333, 221] on div "Destination * TRAMR - Ambarli, Turkey" at bounding box center [268, 207] width 174 height 43
click at [333, 219] on input "TRAMR - Ambarli, Turkey" at bounding box center [272, 214] width 137 height 12
click at [333, 221] on div "Destination * TRAMR - Ambarli, Turkey" at bounding box center [268, 207] width 174 height 43
click at [333, 219] on input "TRAMR - Ambarli, Turkey" at bounding box center [272, 214] width 137 height 12
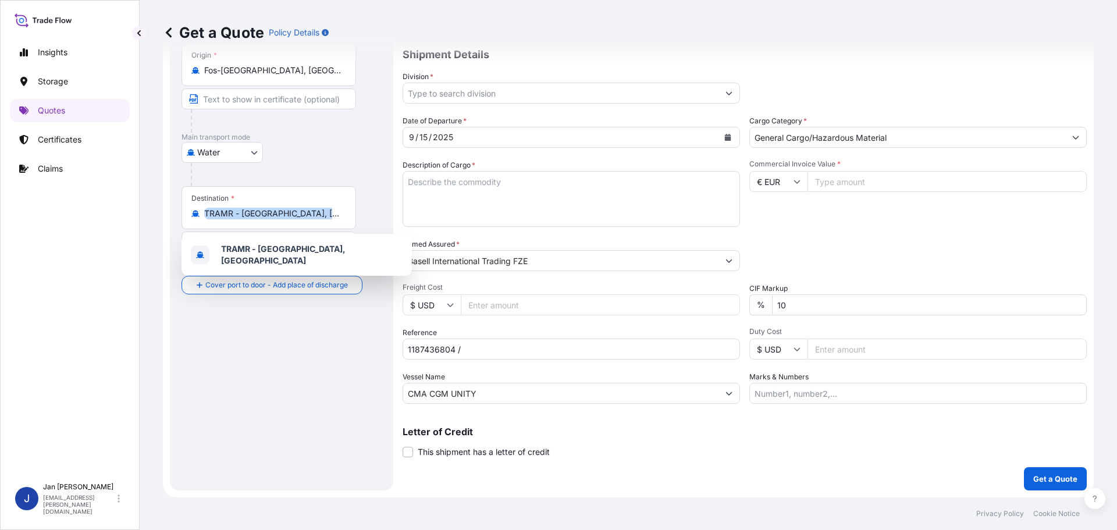
click at [333, 221] on div "Destination * TRAMR - Ambarli, Turkey" at bounding box center [268, 207] width 174 height 43
click at [333, 219] on input "TRAMR - Ambarli, Turkey" at bounding box center [272, 214] width 137 height 12
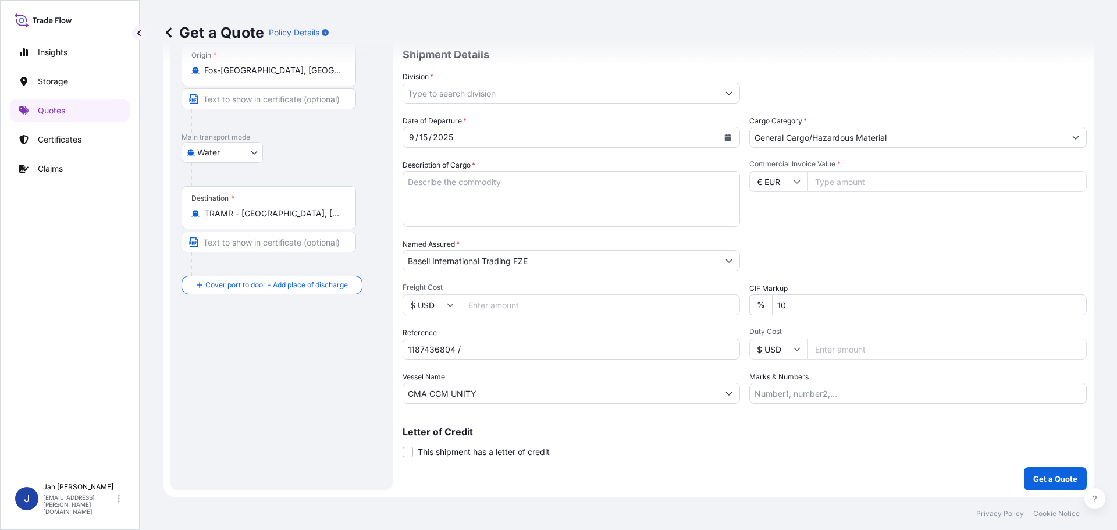
click at [323, 213] on input "TRAMR - Ambarli, Turkey" at bounding box center [272, 214] width 137 height 12
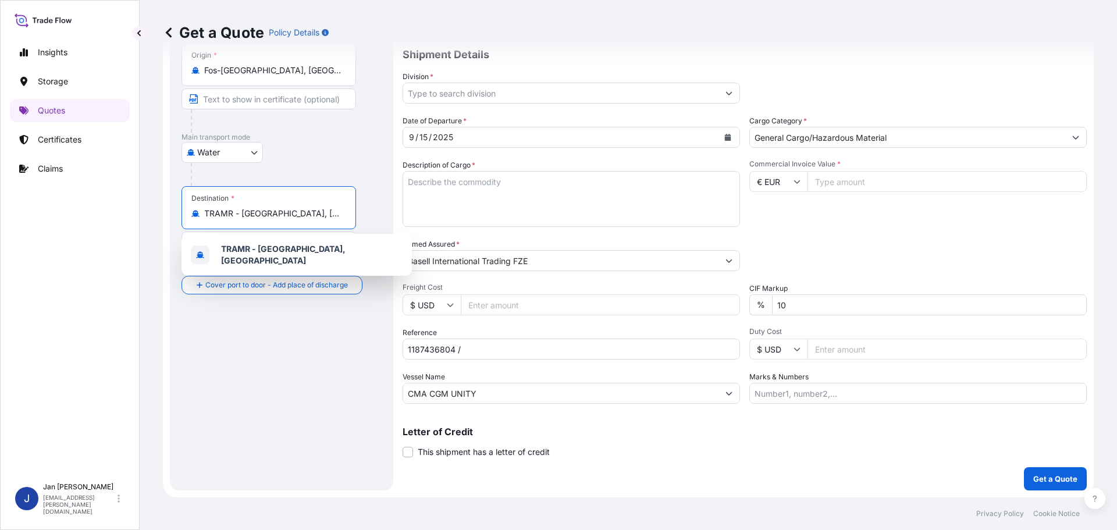
click at [323, 213] on input "TRAMR - Ambarli, Turkey" at bounding box center [272, 214] width 137 height 12
paste input "IZMIR"
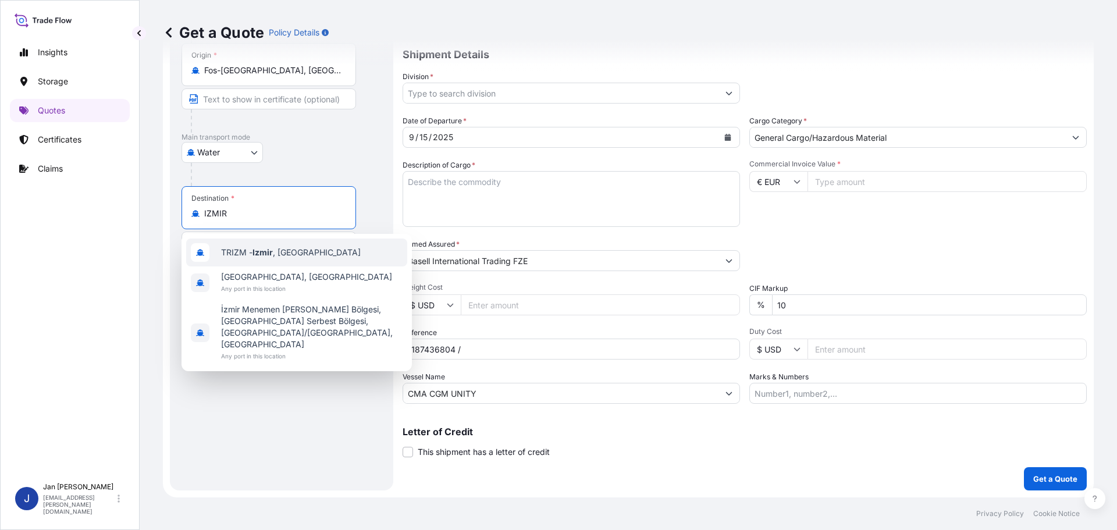
click at [275, 259] on div "TRIZM - Izmir , Turkey" at bounding box center [296, 252] width 221 height 28
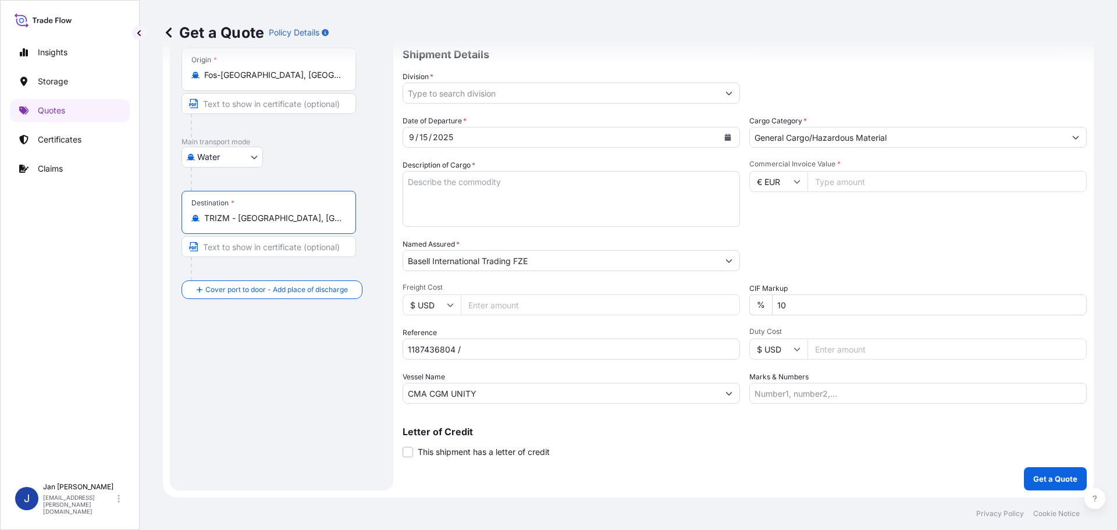
type input "TRIZM - Izmir, Turkey"
click at [289, 168] on div at bounding box center [286, 179] width 191 height 23
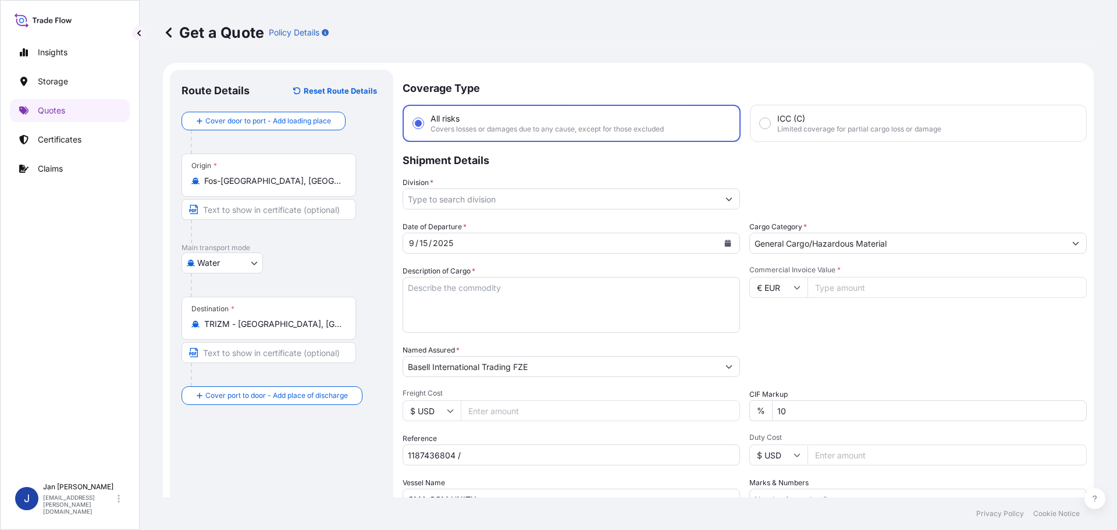
scroll to position [0, 0]
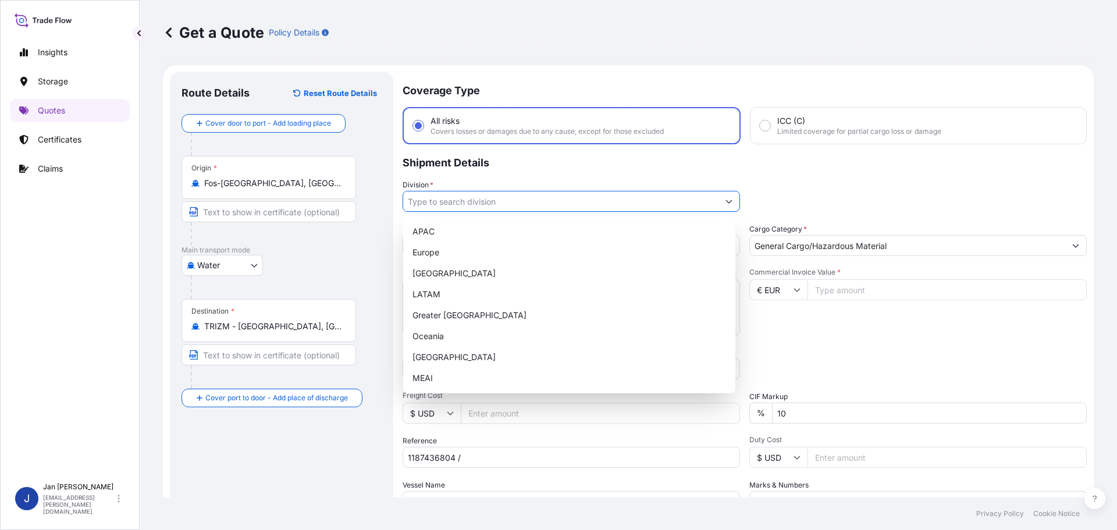
click at [469, 208] on input "Division *" at bounding box center [560, 201] width 315 height 21
click at [483, 258] on div "Europe" at bounding box center [569, 252] width 323 height 21
type input "Europe"
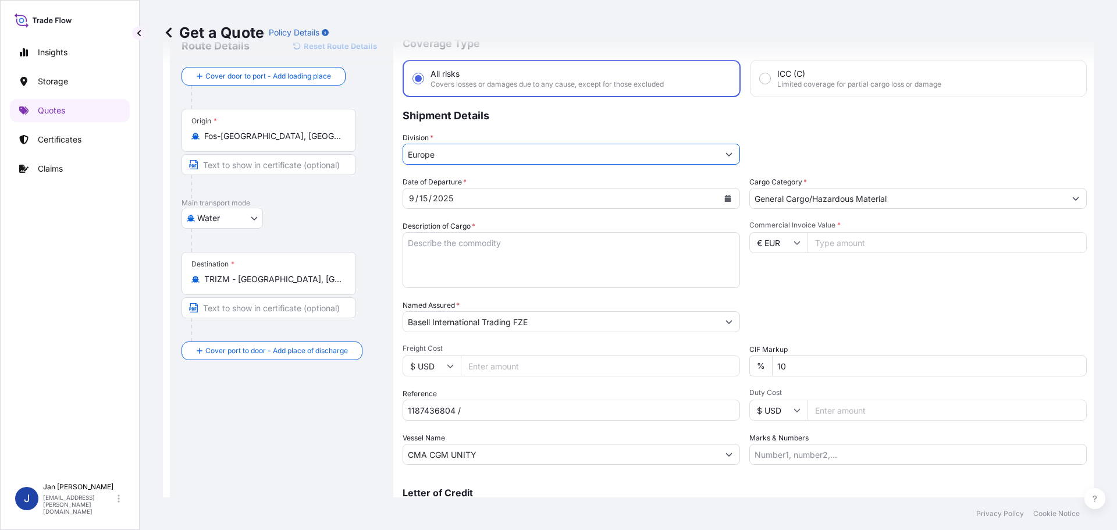
scroll to position [108, 0]
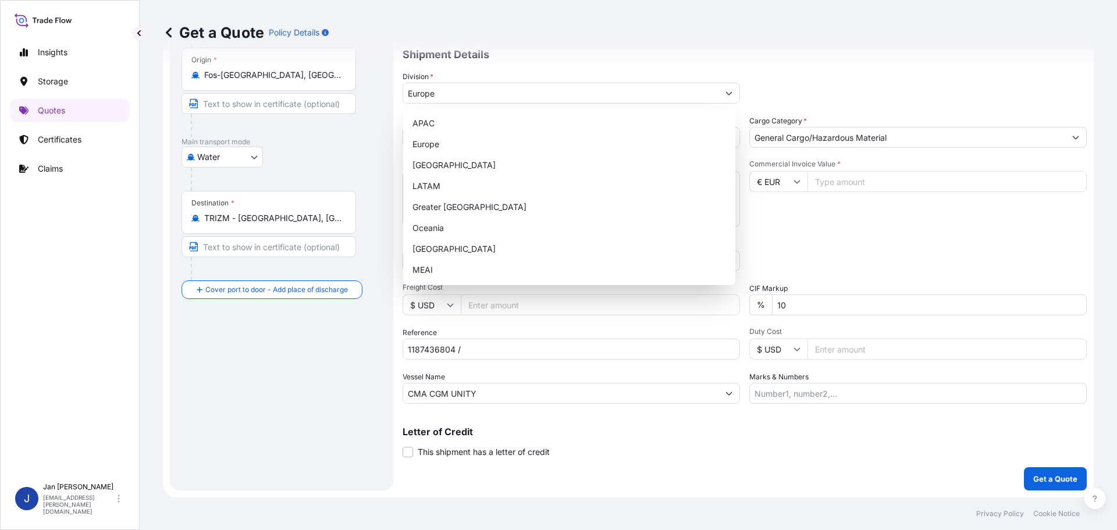
click at [856, 187] on input "Commercial Invoice Value *" at bounding box center [946, 181] width 279 height 21
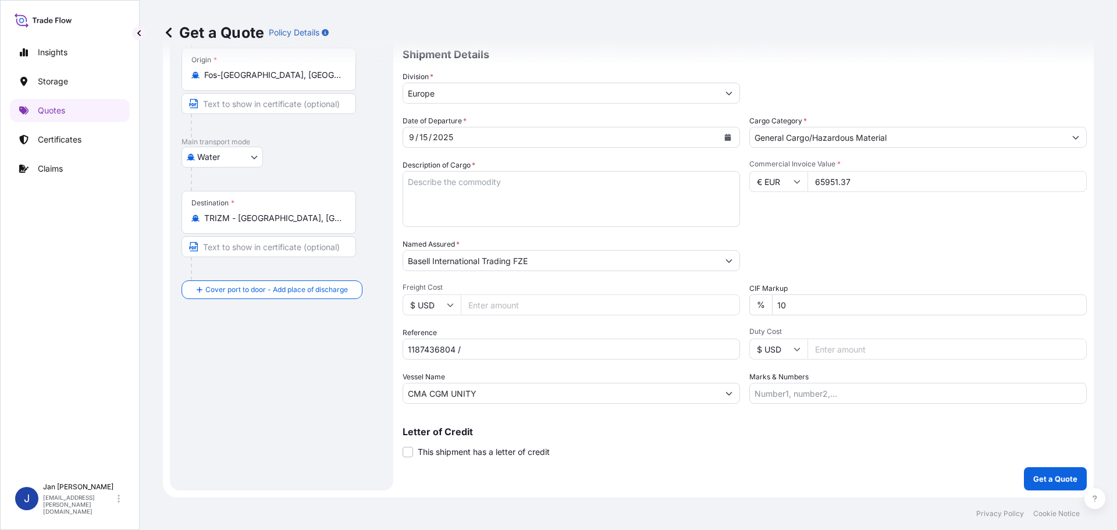
type input "65951.37"
click at [849, 199] on div "Commercial Invoice Value * € EUR 65951.37" at bounding box center [917, 192] width 337 height 67
click at [522, 191] on textarea "POLYPROPYLENE 1980 BAGS LOADED ONTO 36 PALLETS LOADED INTO 2 40' HIGH CUBE CONT…" at bounding box center [571, 199] width 337 height 56
paste textarea "POLYPROPYLENE 2970 BAGS LOADED ONTO 54 PALLETS LOADED INTO 3 40' HIGH CUBE CONT…"
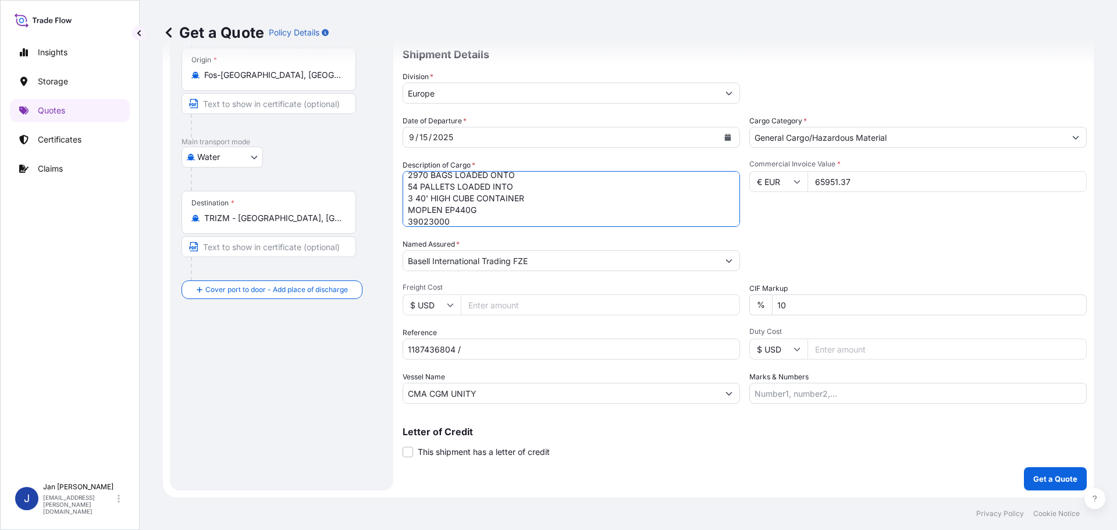
type textarea "POLYPROPYLENE 2970 BAGS LOADED ONTO 54 PALLETS LOADED INTO 3 40' HIGH CUBE CONT…"
click at [1032, 252] on div "Packing Category Type to search a container mode Please select a primary mode o…" at bounding box center [917, 254] width 337 height 33
click at [628, 392] on input "CMA CGM UNITY" at bounding box center [560, 393] width 315 height 21
paste input "5013221957 / 5013217060 / 5013221957"
click at [596, 349] on input "1187436804 /" at bounding box center [571, 349] width 337 height 21
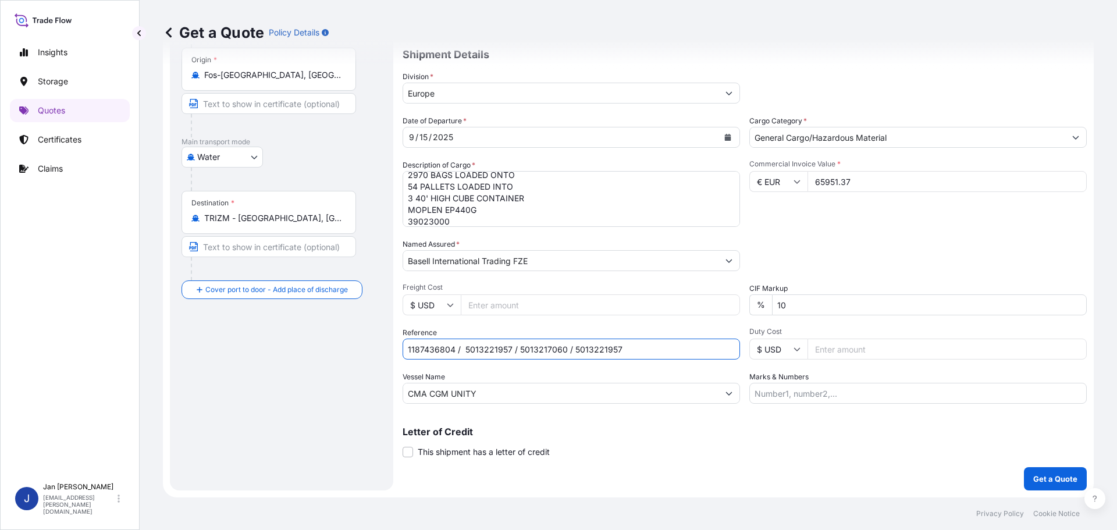
type input "1187436804 / 5013221957 / 5013217060 / 5013221957"
click at [1081, 246] on form "Route Details Reset Route Details Cover door to port - Add loading place Place …" at bounding box center [628, 227] width 931 height 540
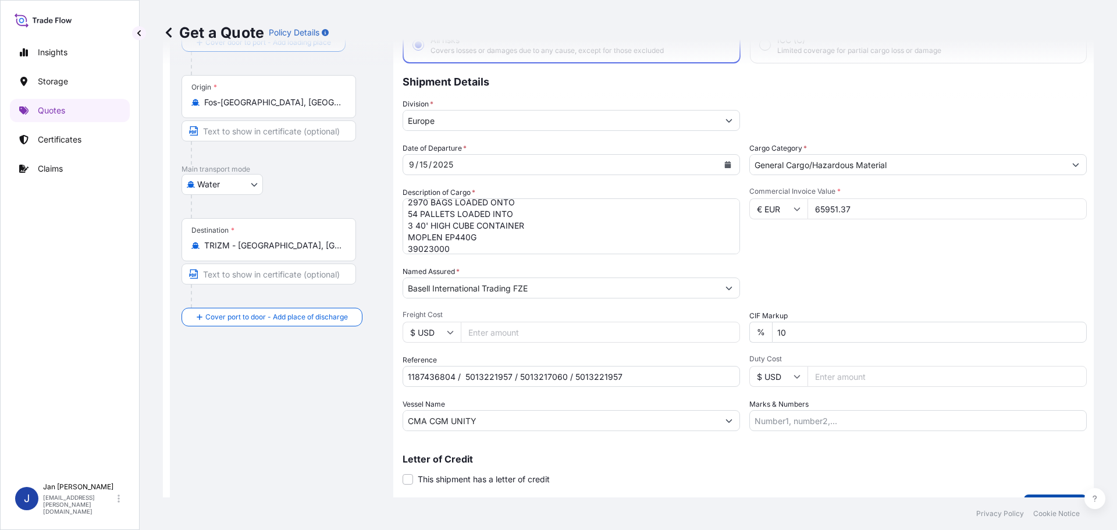
scroll to position [108, 0]
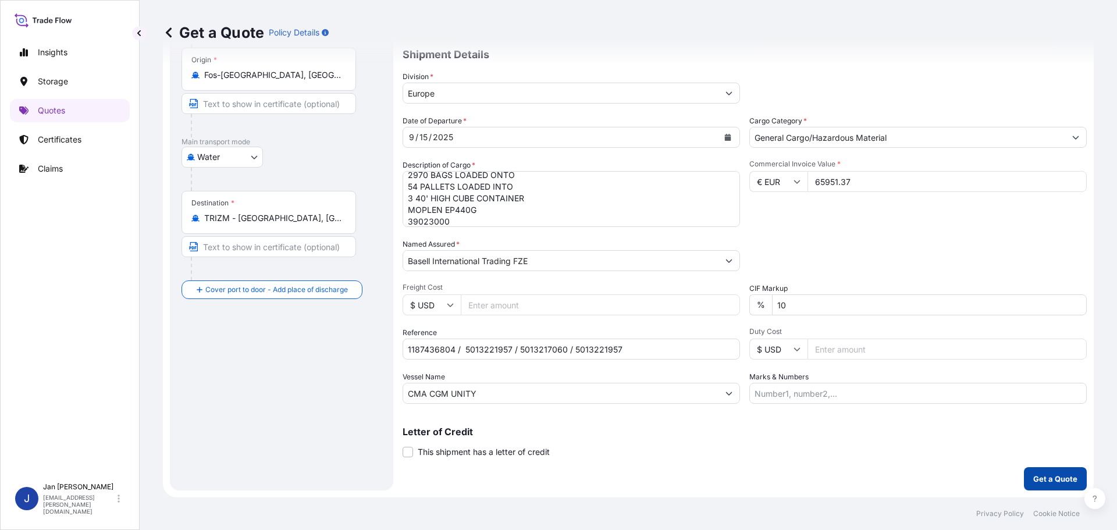
click at [1038, 487] on button "Get a Quote" at bounding box center [1055, 478] width 63 height 23
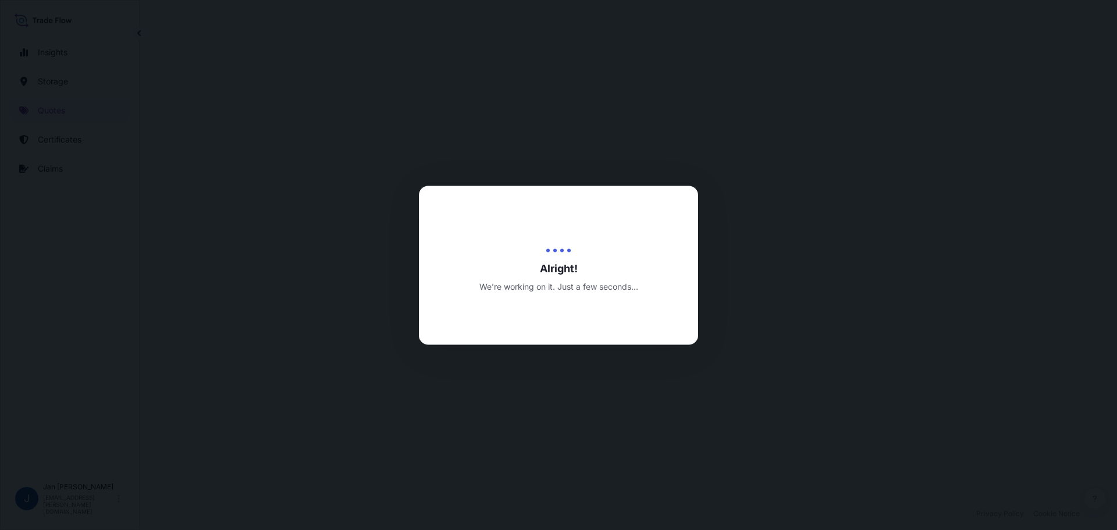
select select "Water"
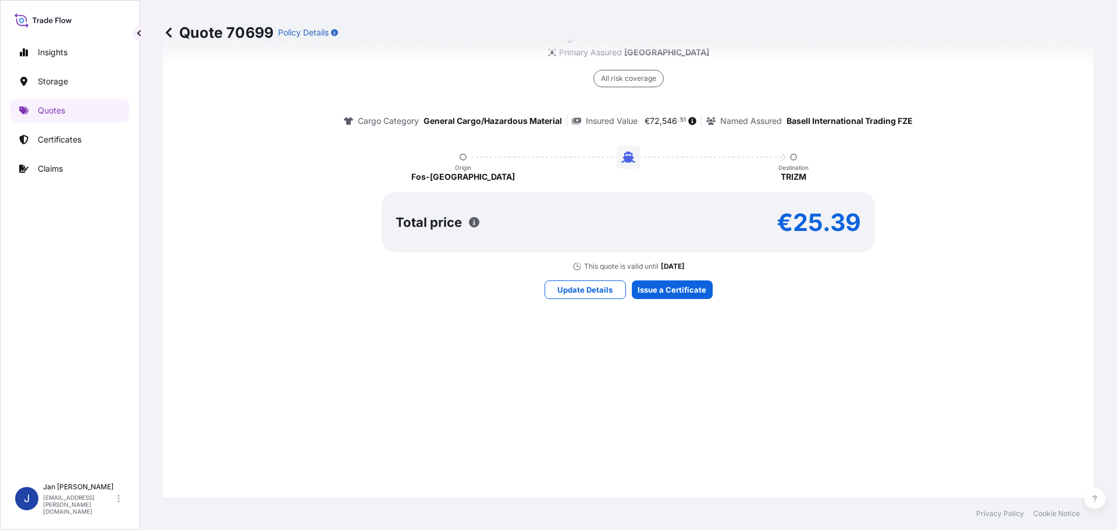
scroll to position [973, 0]
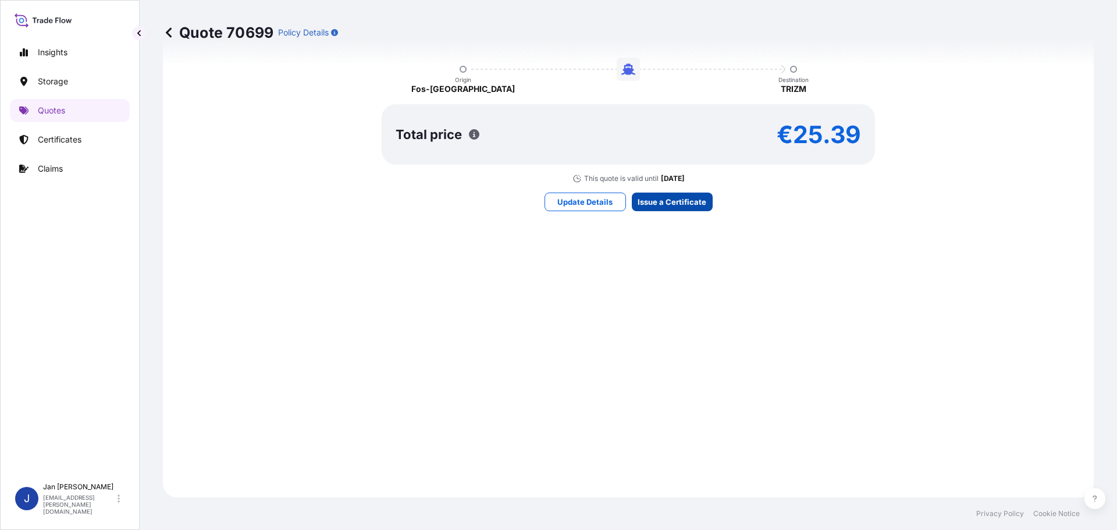
click at [681, 191] on div "Here's your insurance offer Primary Assured Czech Republic All risk coverage Ca…" at bounding box center [628, 70] width 898 height 821
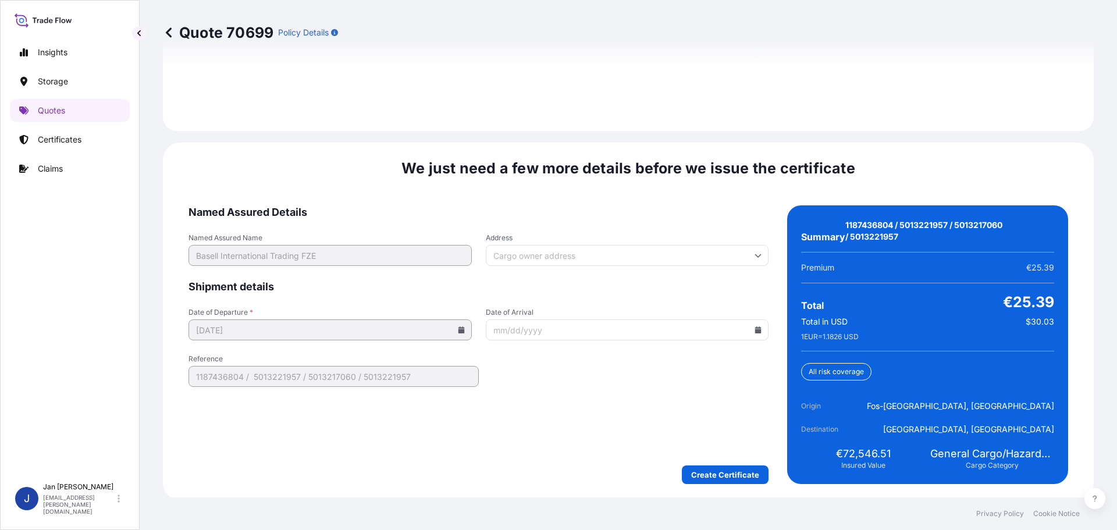
scroll to position [1712, 0]
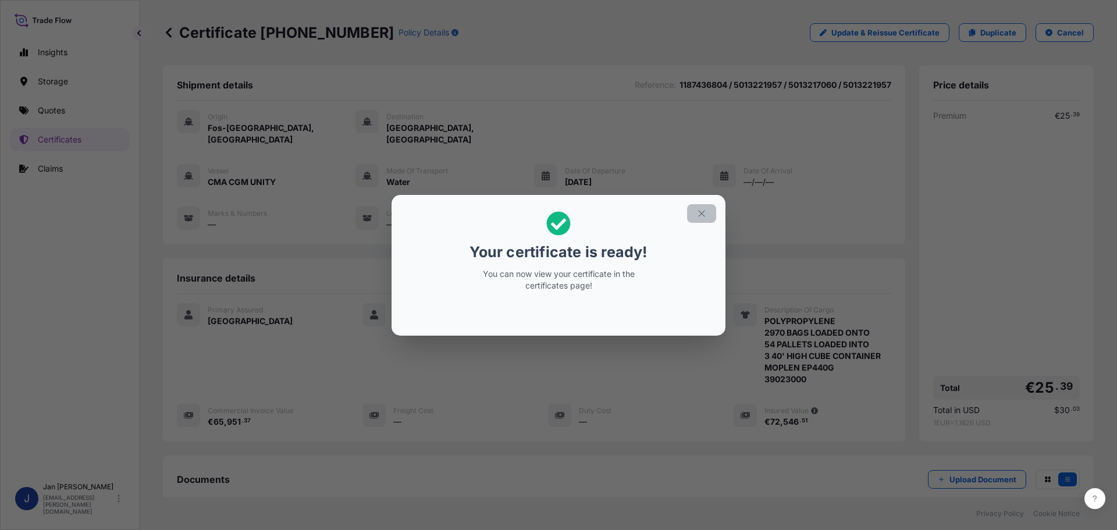
click at [708, 213] on button "button" at bounding box center [701, 213] width 29 height 19
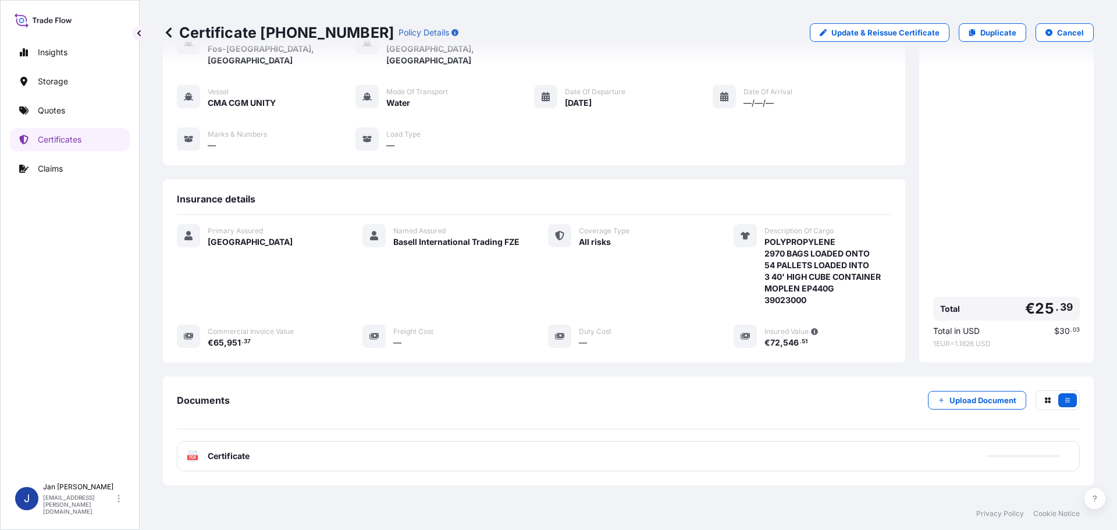
scroll to position [128, 0]
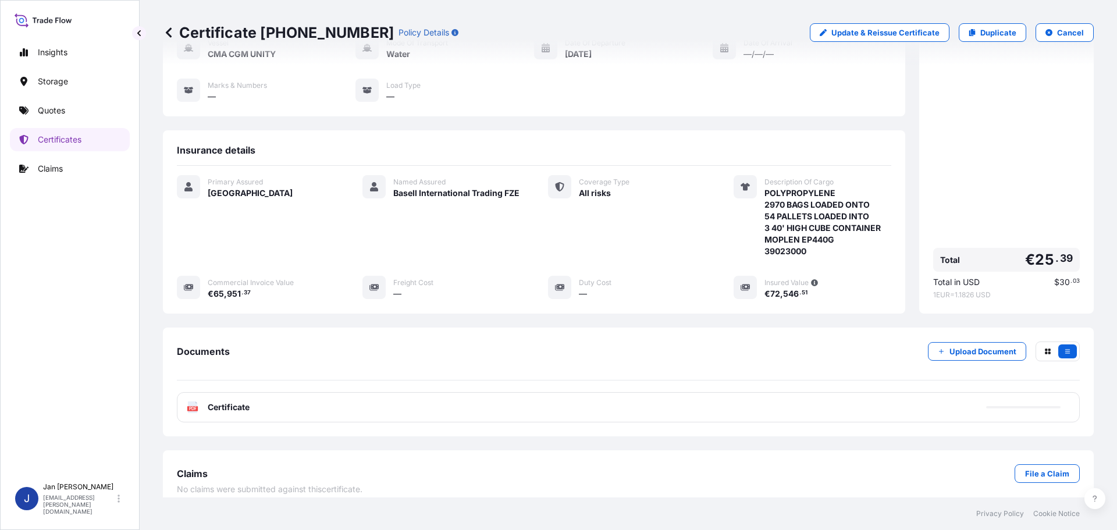
click at [268, 397] on div "PDF Certificate" at bounding box center [628, 407] width 903 height 30
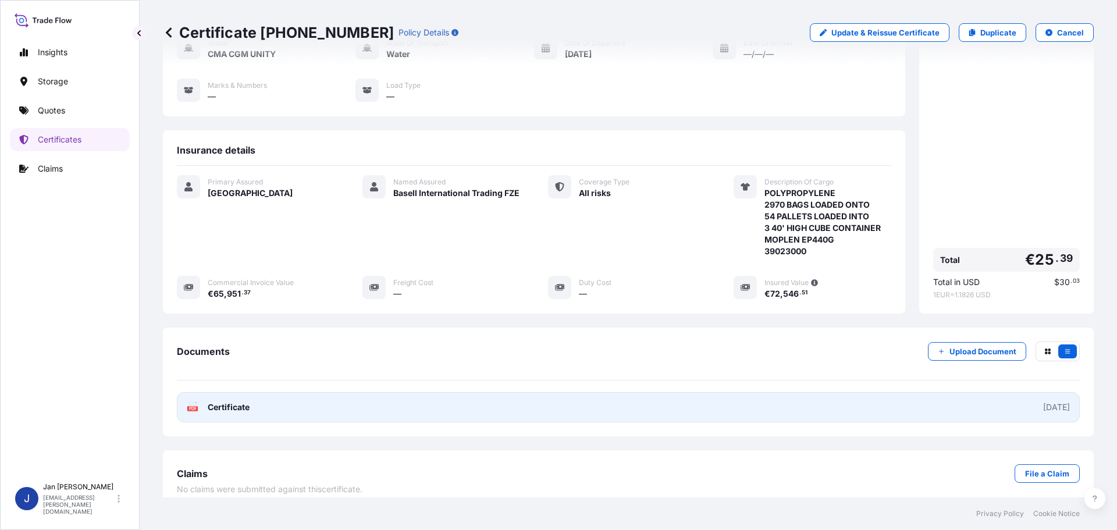
click at [235, 401] on span "Certificate" at bounding box center [229, 407] width 42 height 12
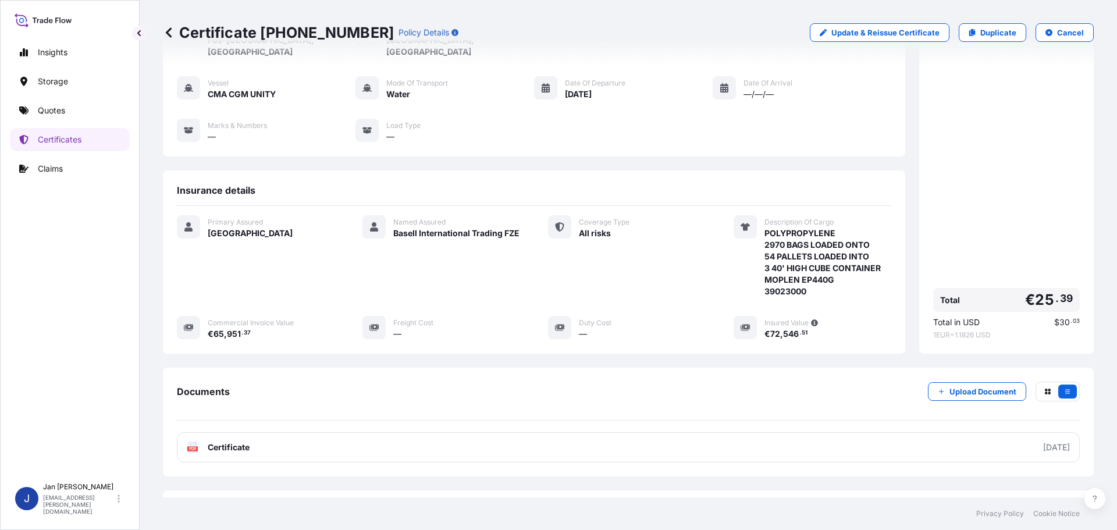
scroll to position [0, 0]
